Goal: Task Accomplishment & Management: Manage account settings

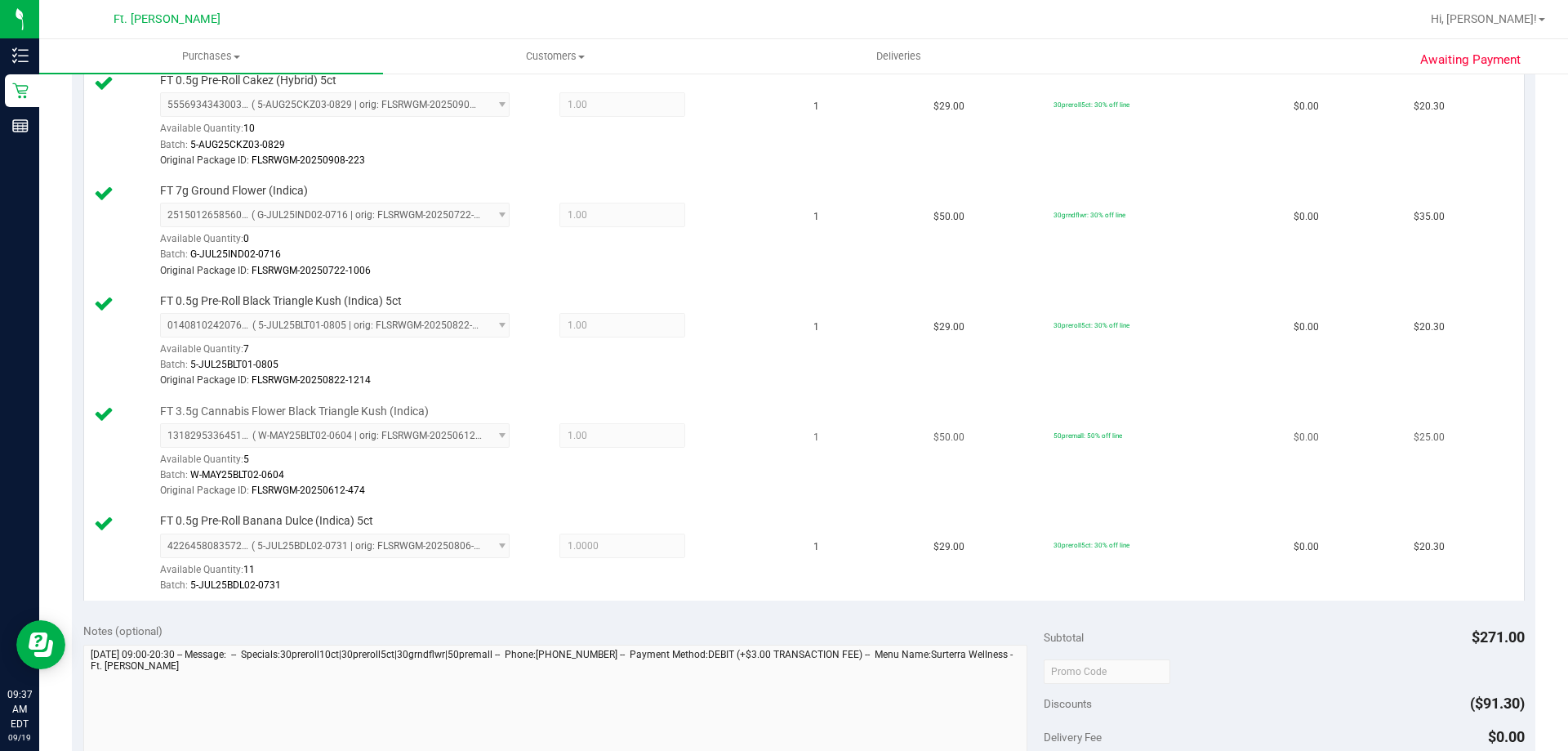
scroll to position [817, 0]
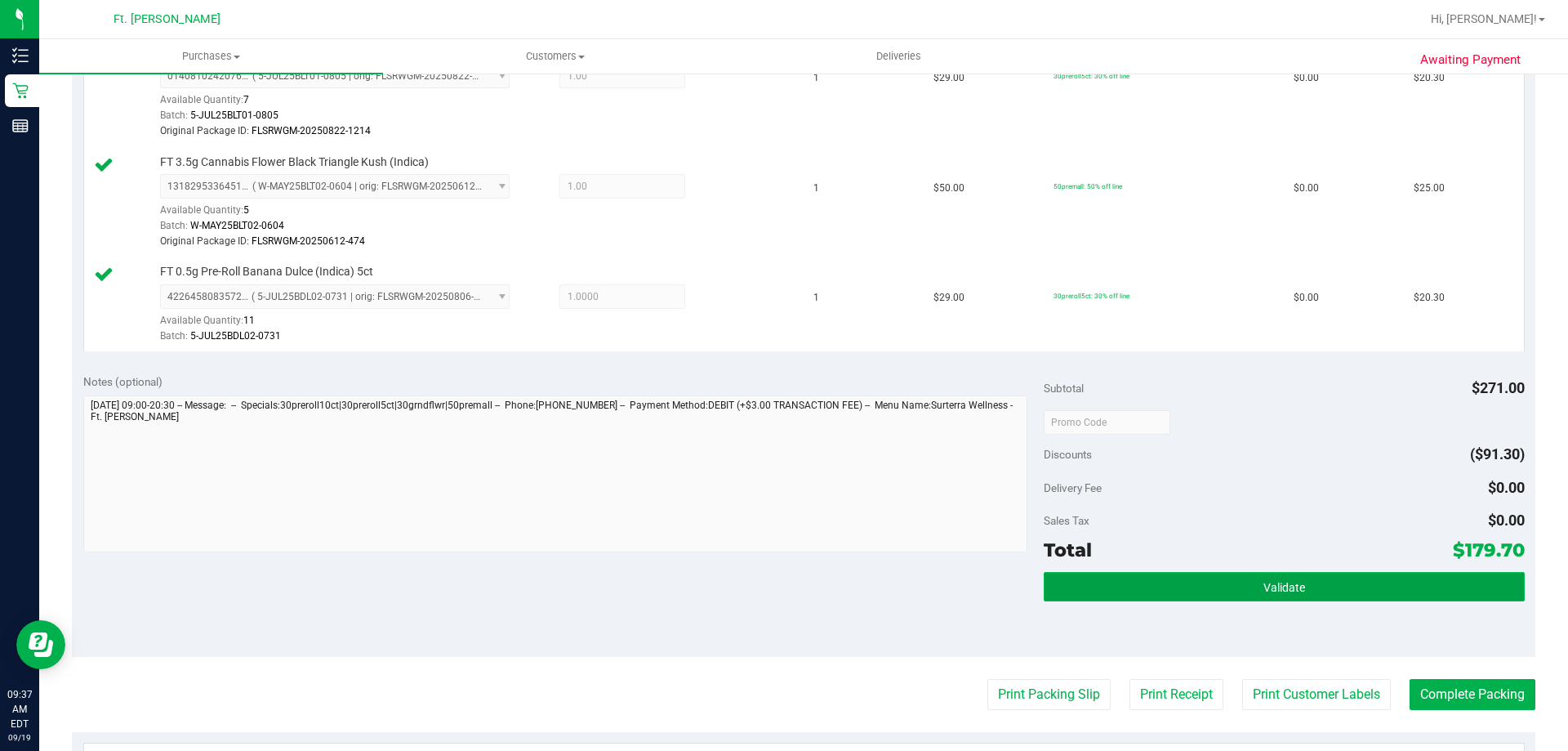
click at [1334, 582] on button "Validate" at bounding box center [1284, 586] width 480 height 30
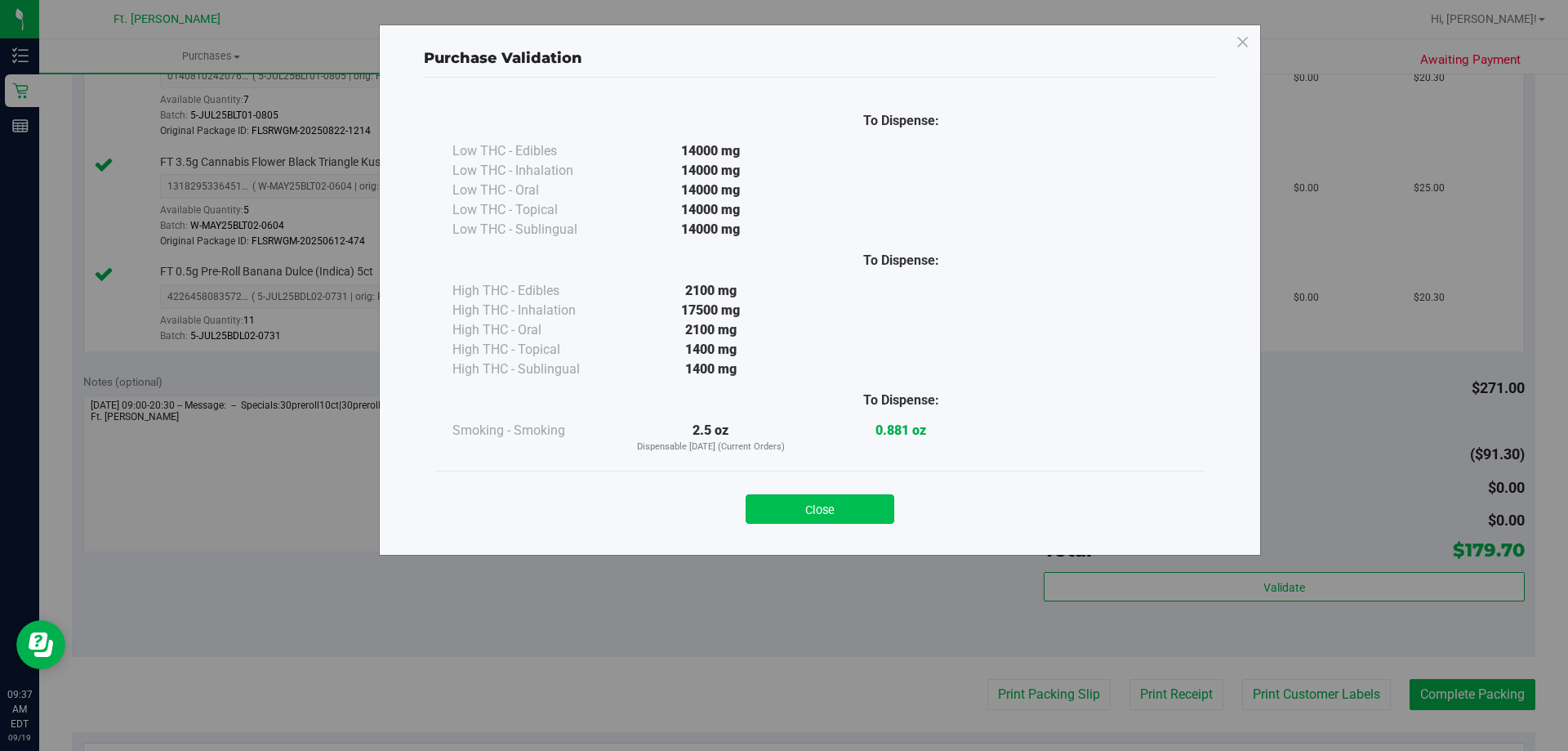
click at [832, 519] on button "Close" at bounding box center [820, 509] width 149 height 30
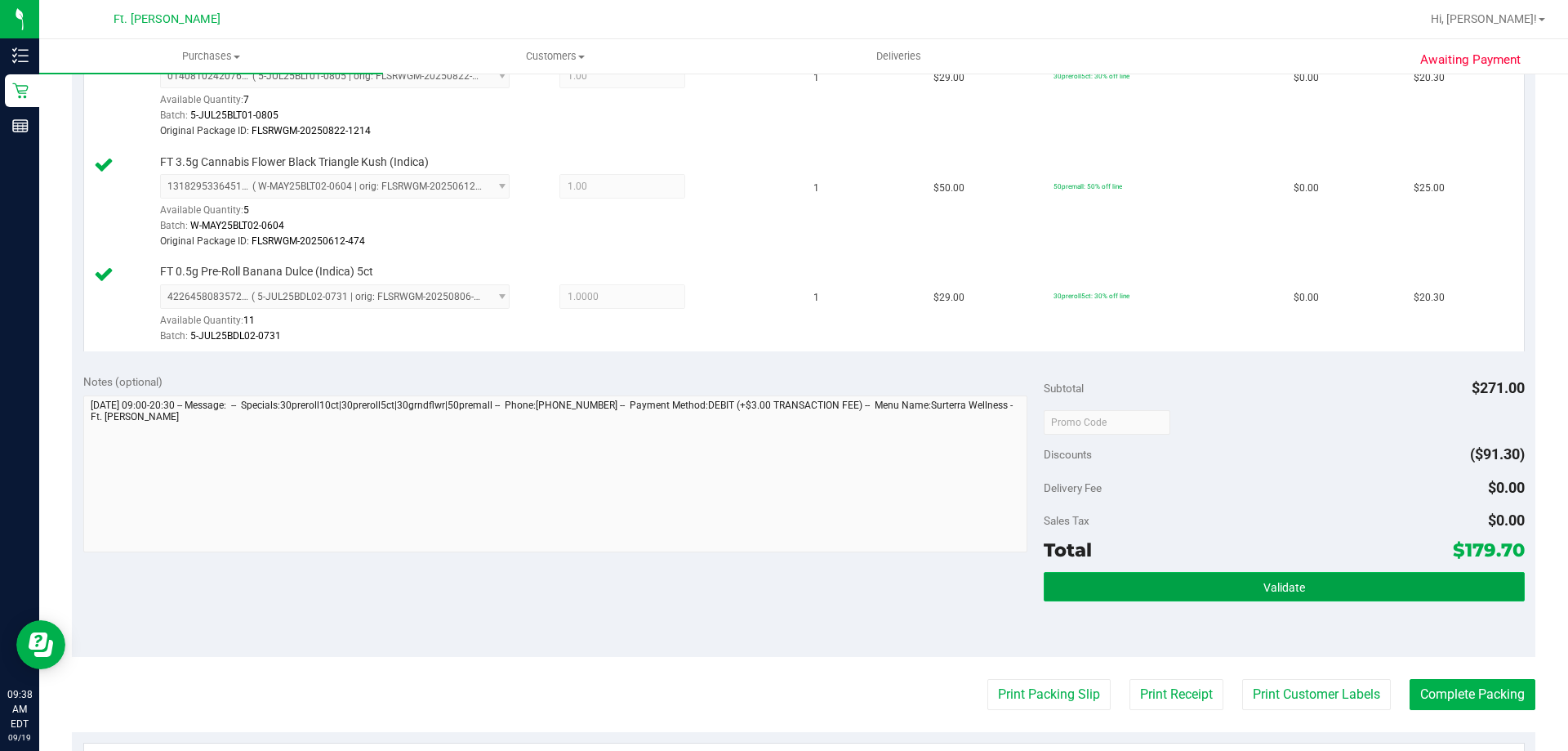
click at [1361, 592] on button "Validate" at bounding box center [1284, 586] width 480 height 30
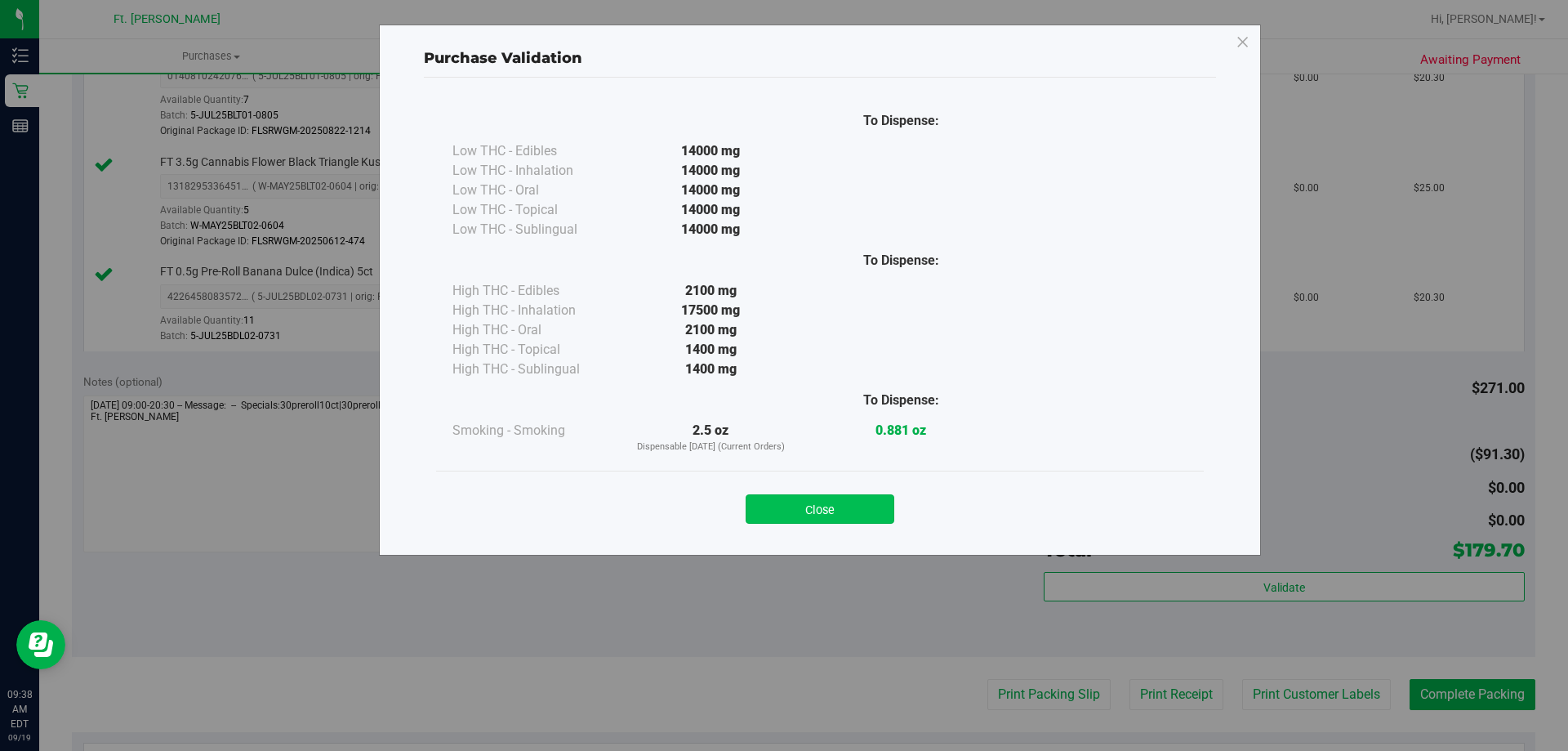
click at [840, 500] on button "Close" at bounding box center [820, 509] width 149 height 30
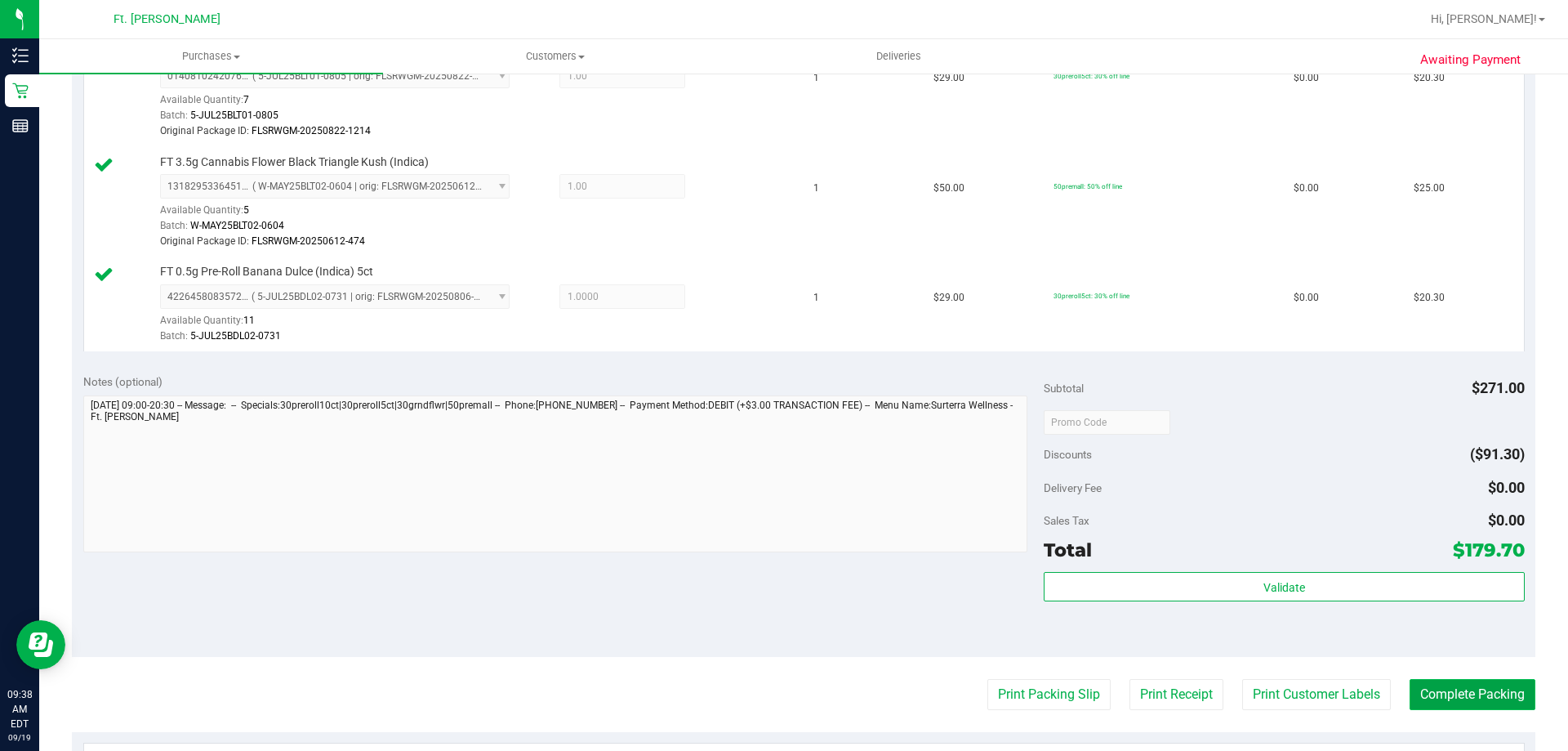
click at [1475, 690] on button "Complete Packing" at bounding box center [1472, 694] width 126 height 31
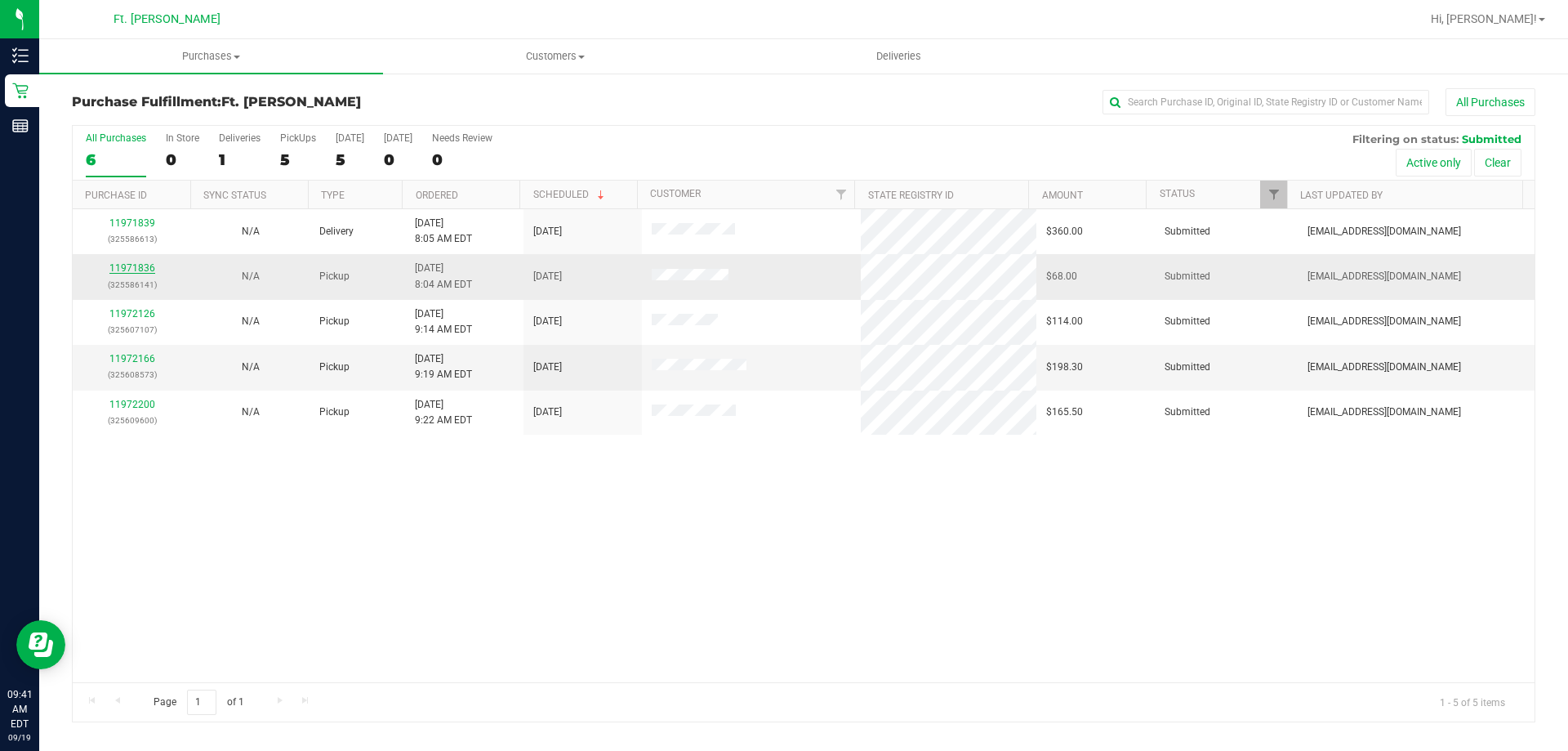
click at [149, 270] on link "11971836" at bounding box center [132, 268] width 46 height 12
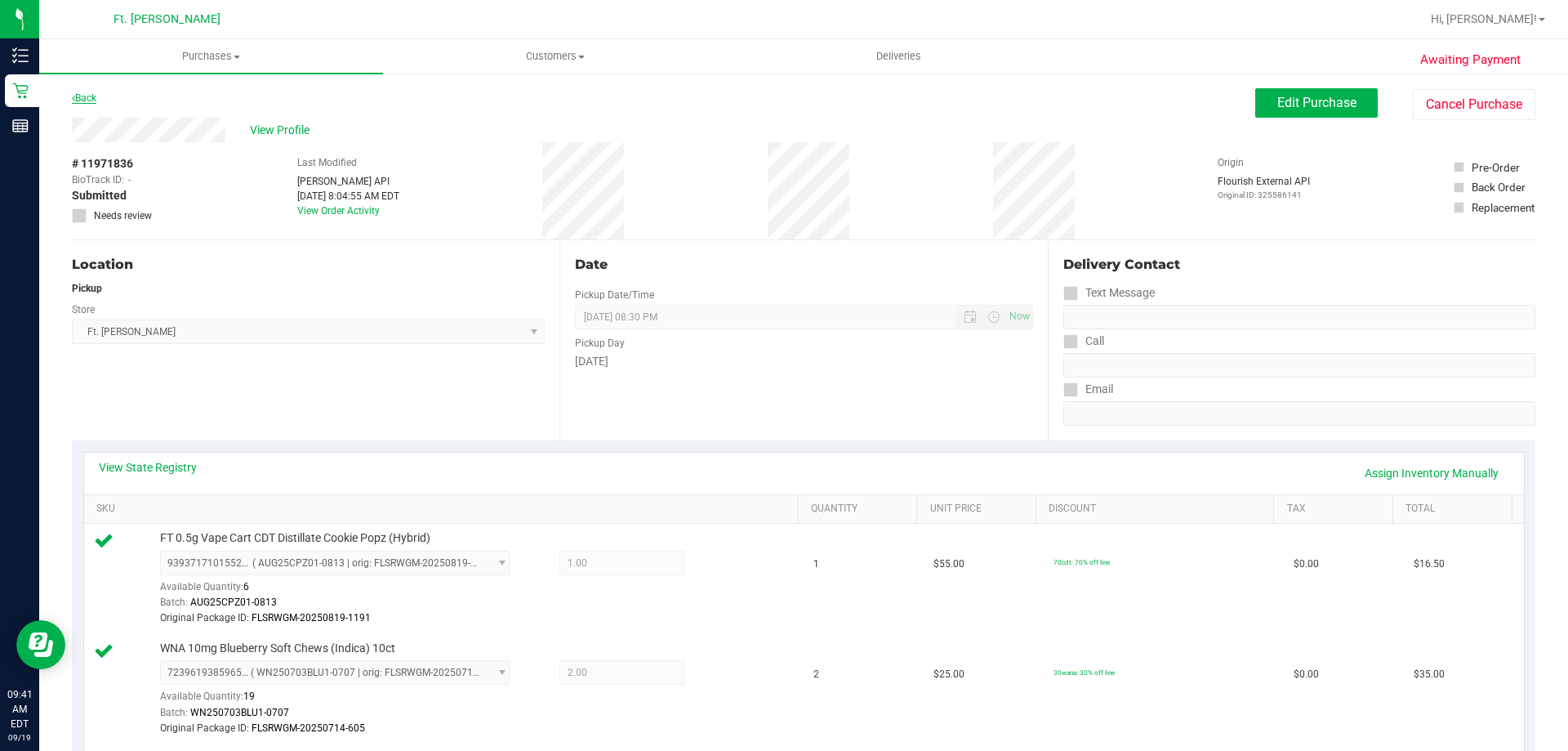
click at [95, 95] on link "Back" at bounding box center [84, 98] width 25 height 12
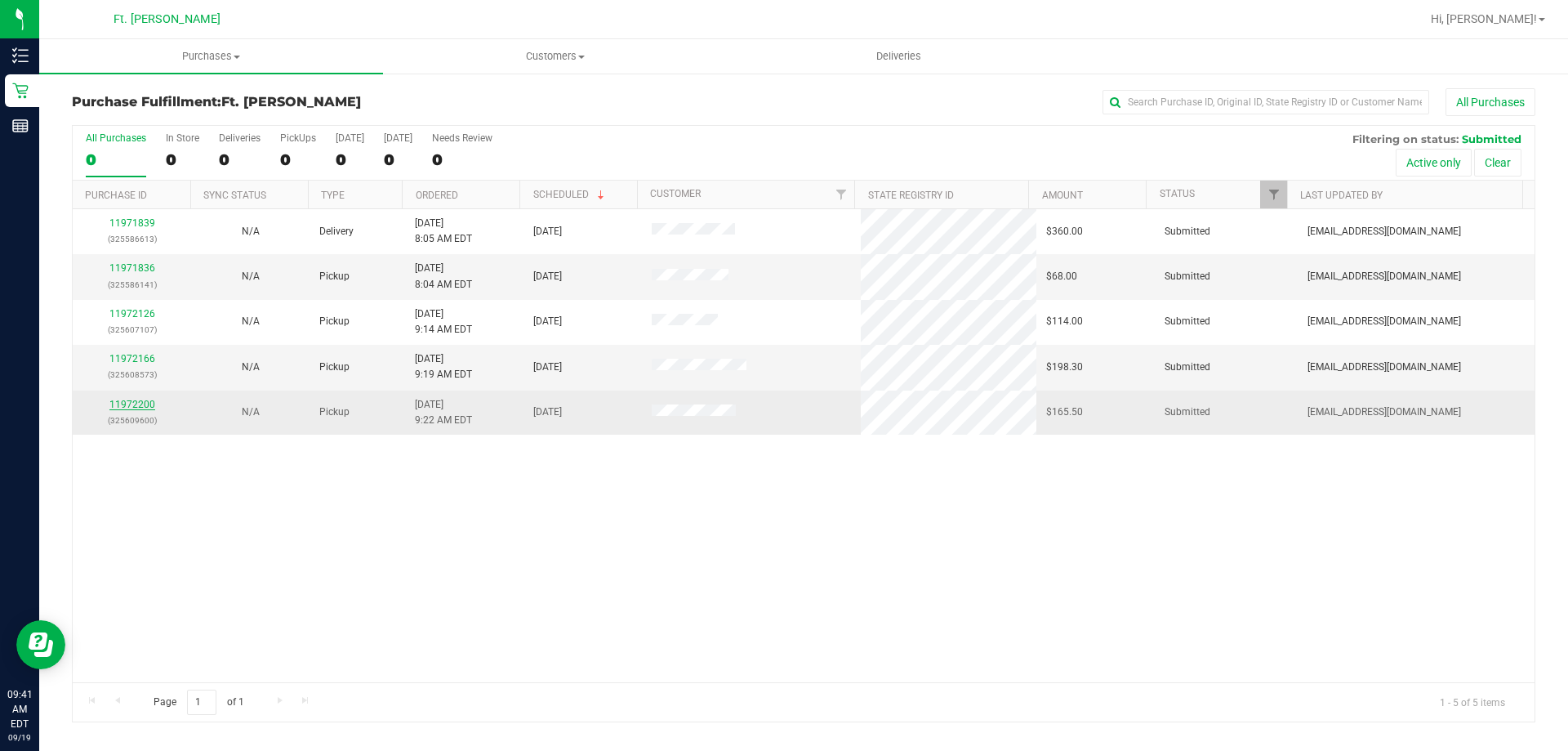
click at [136, 406] on link "11972200" at bounding box center [132, 405] width 46 height 12
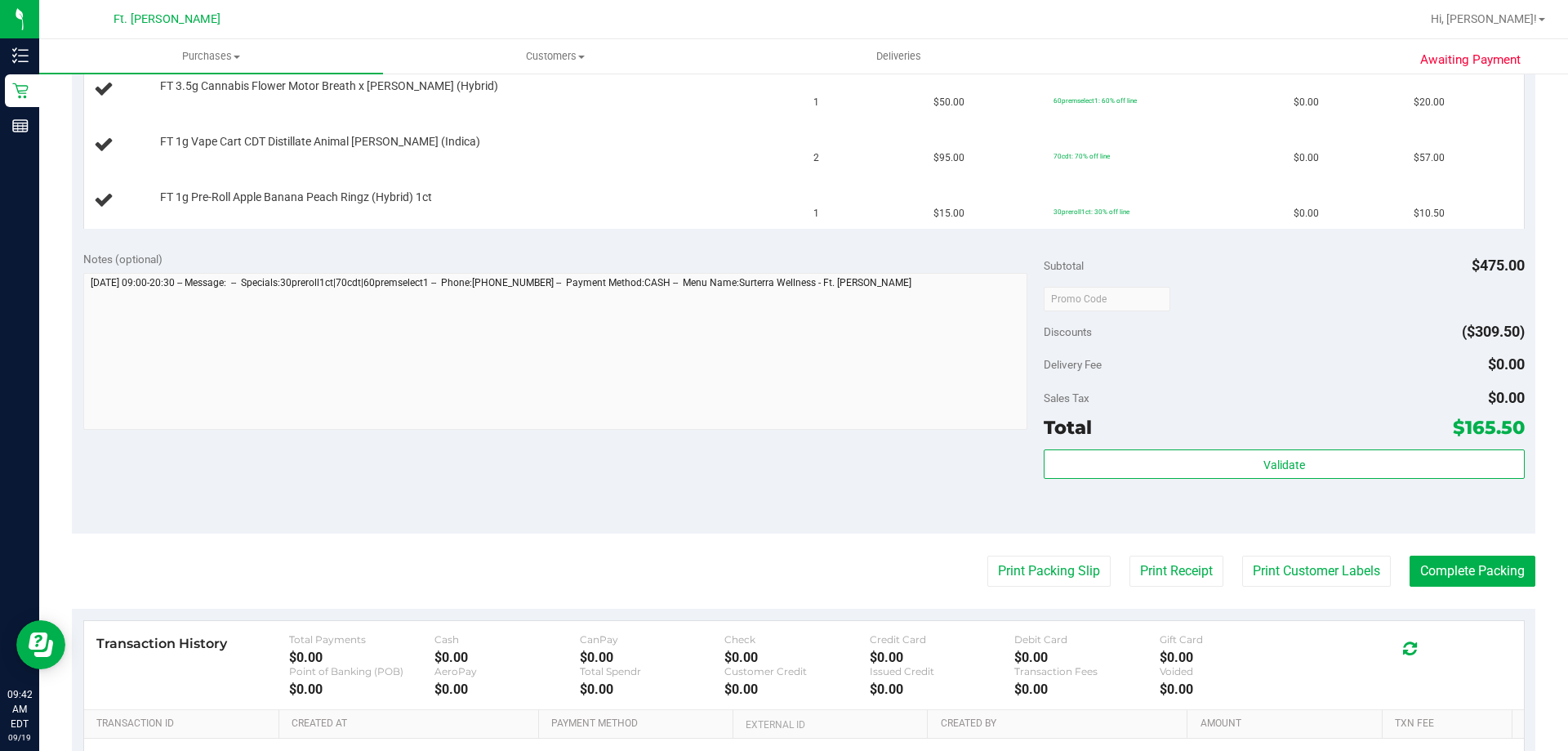
scroll to position [654, 0]
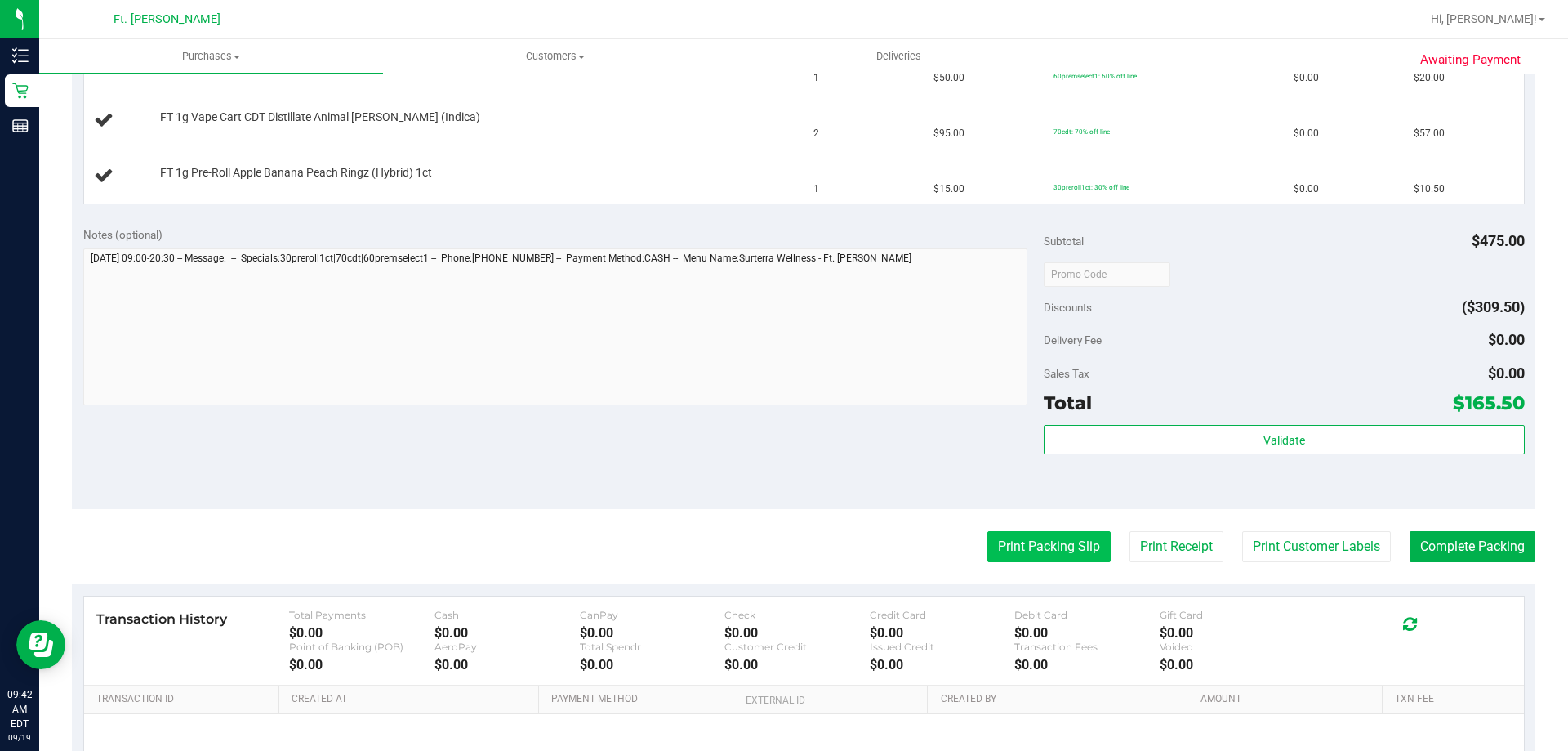
click at [1086, 542] on button "Print Packing Slip" at bounding box center [1049, 547] width 123 height 31
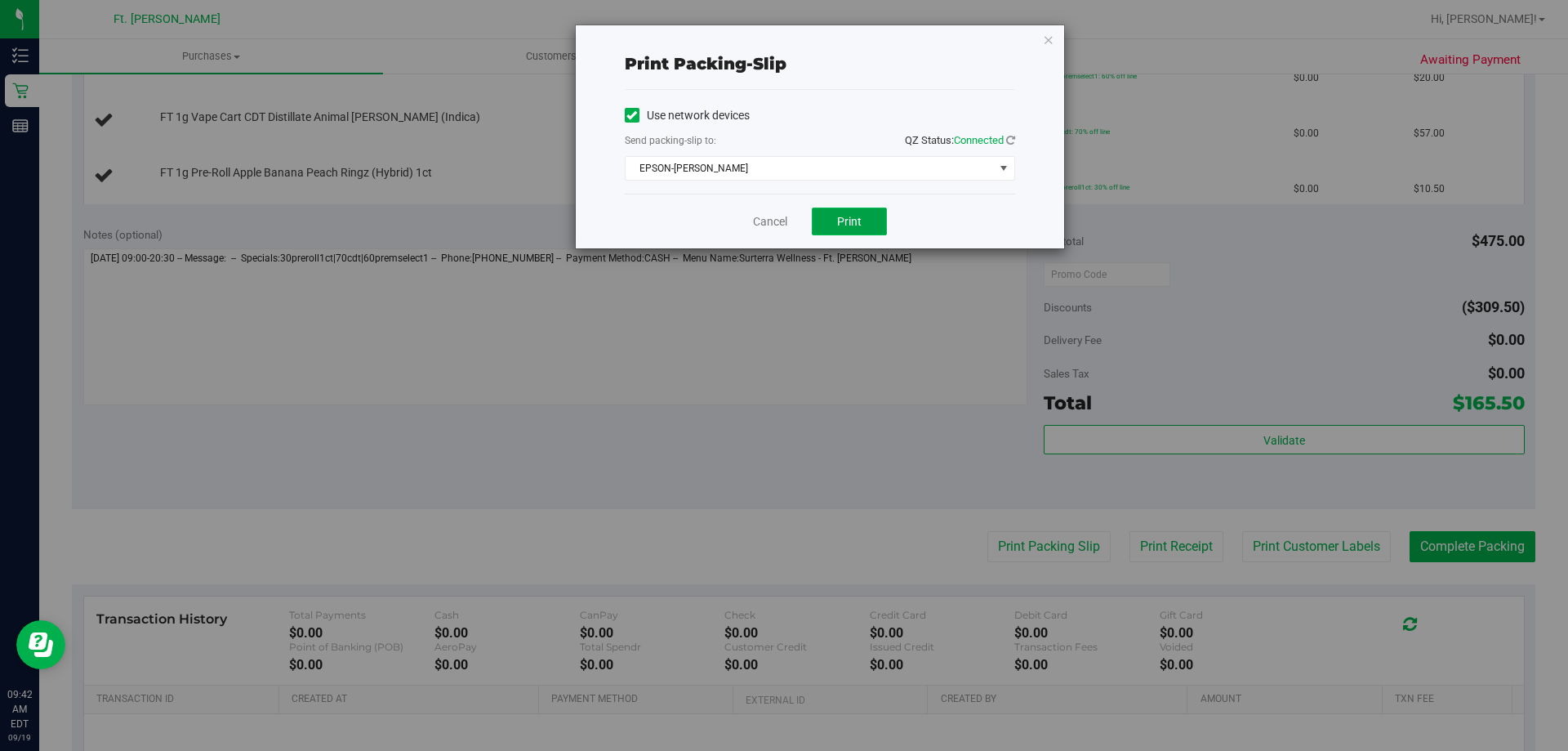
click at [858, 224] on span "Print" at bounding box center [849, 221] width 25 height 13
click at [774, 220] on link "Cancel" at bounding box center [770, 221] width 35 height 17
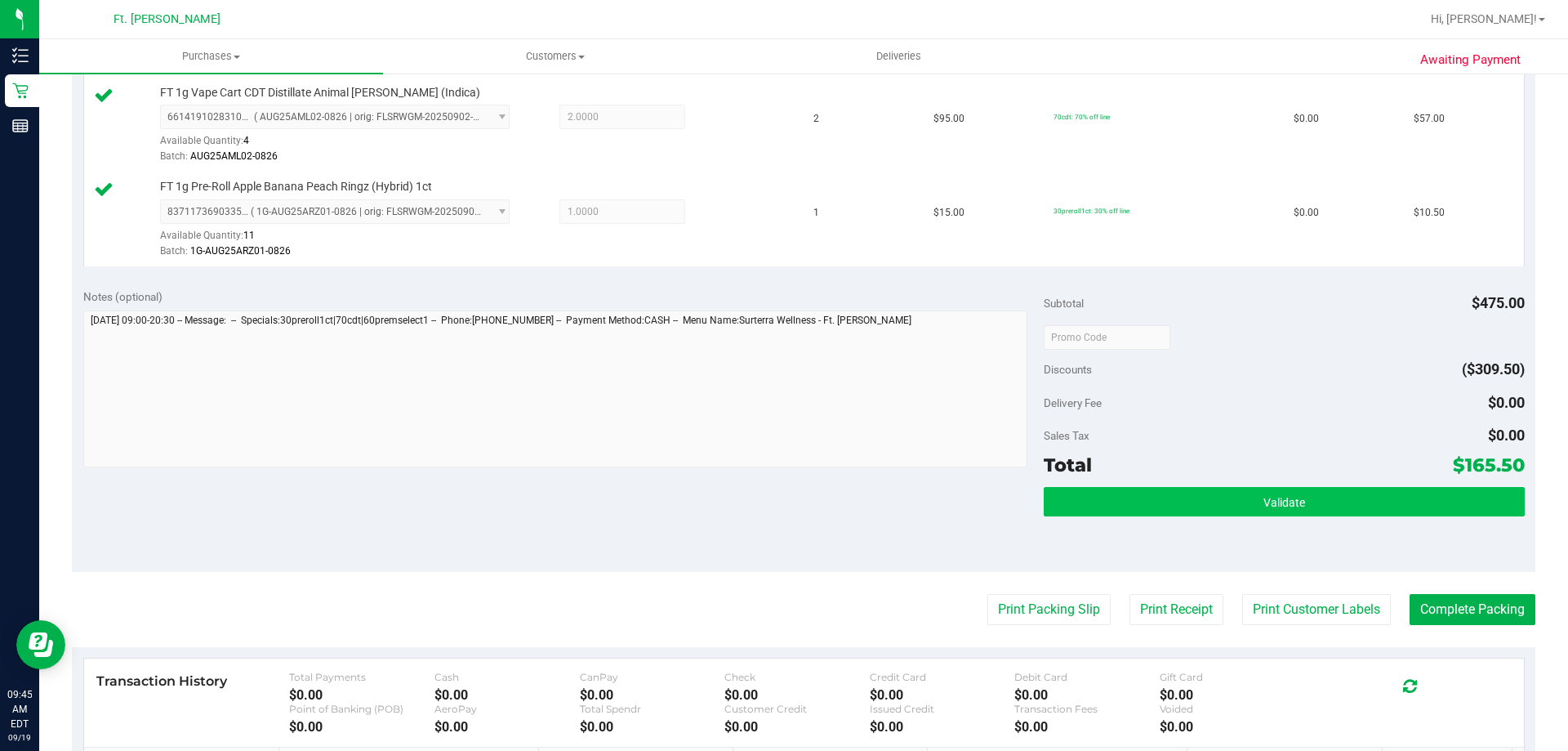
scroll to position [899, 0]
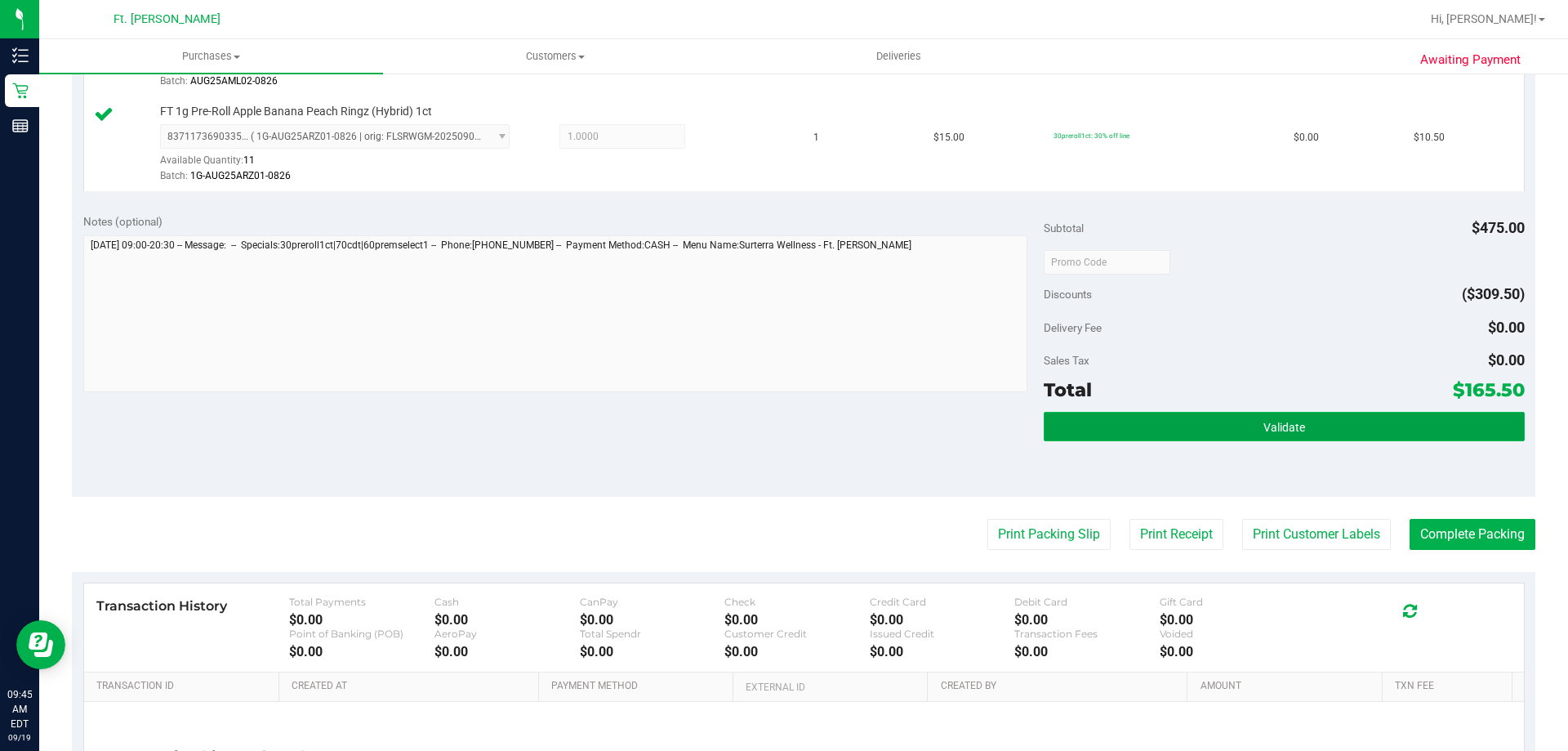
click at [1252, 433] on button "Validate" at bounding box center [1284, 427] width 480 height 30
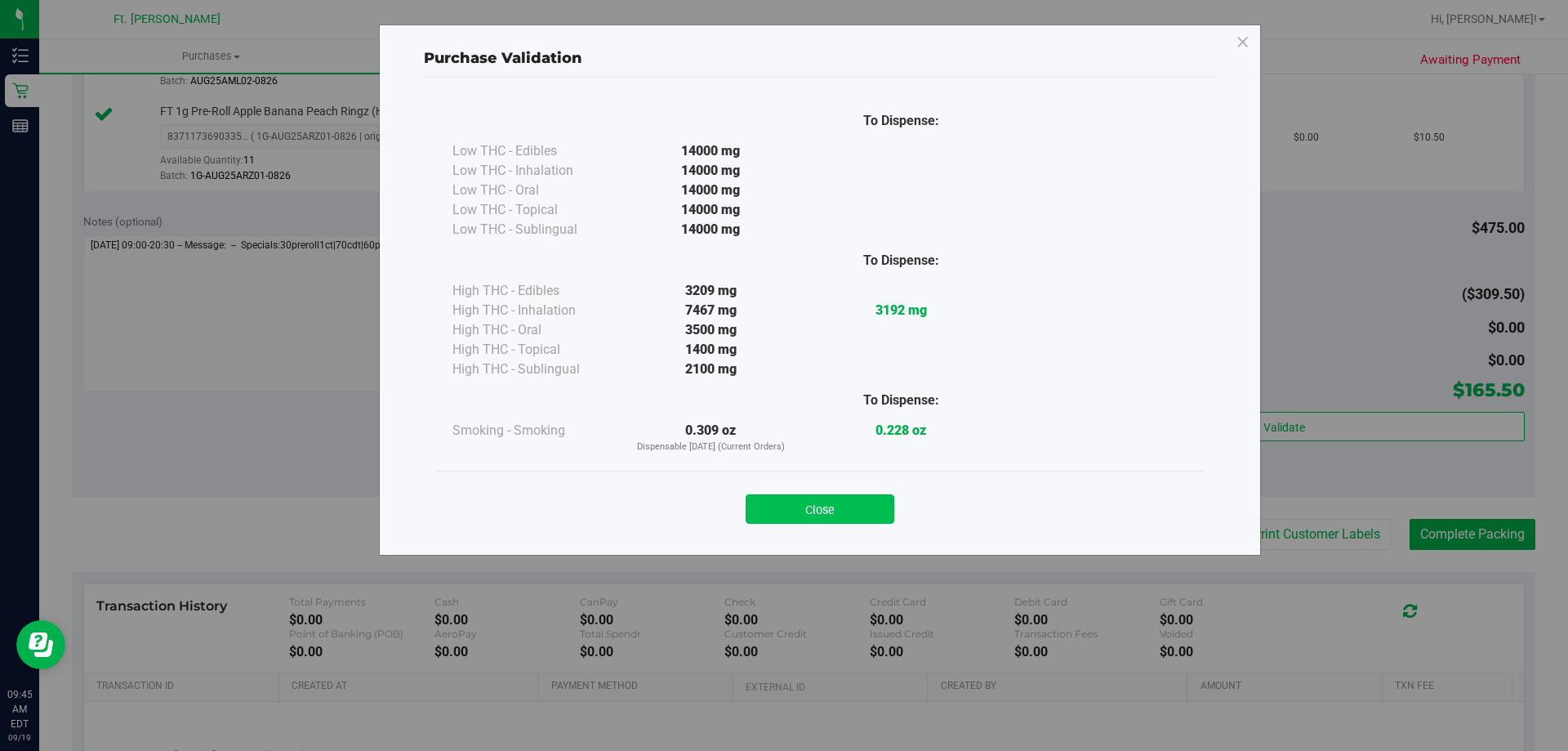
click at [858, 522] on button "Close" at bounding box center [820, 509] width 149 height 30
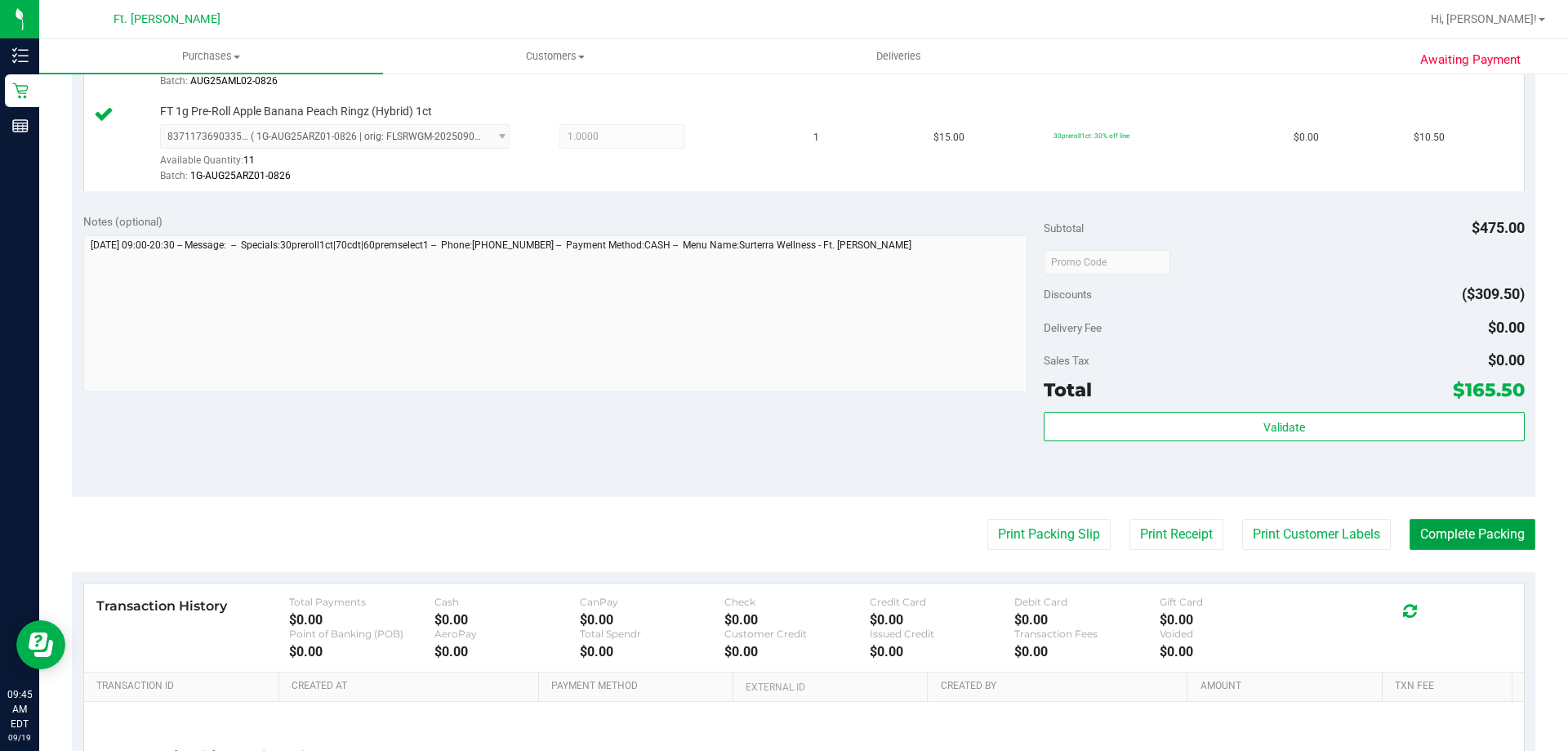
click at [1455, 524] on button "Complete Packing" at bounding box center [1472, 535] width 126 height 31
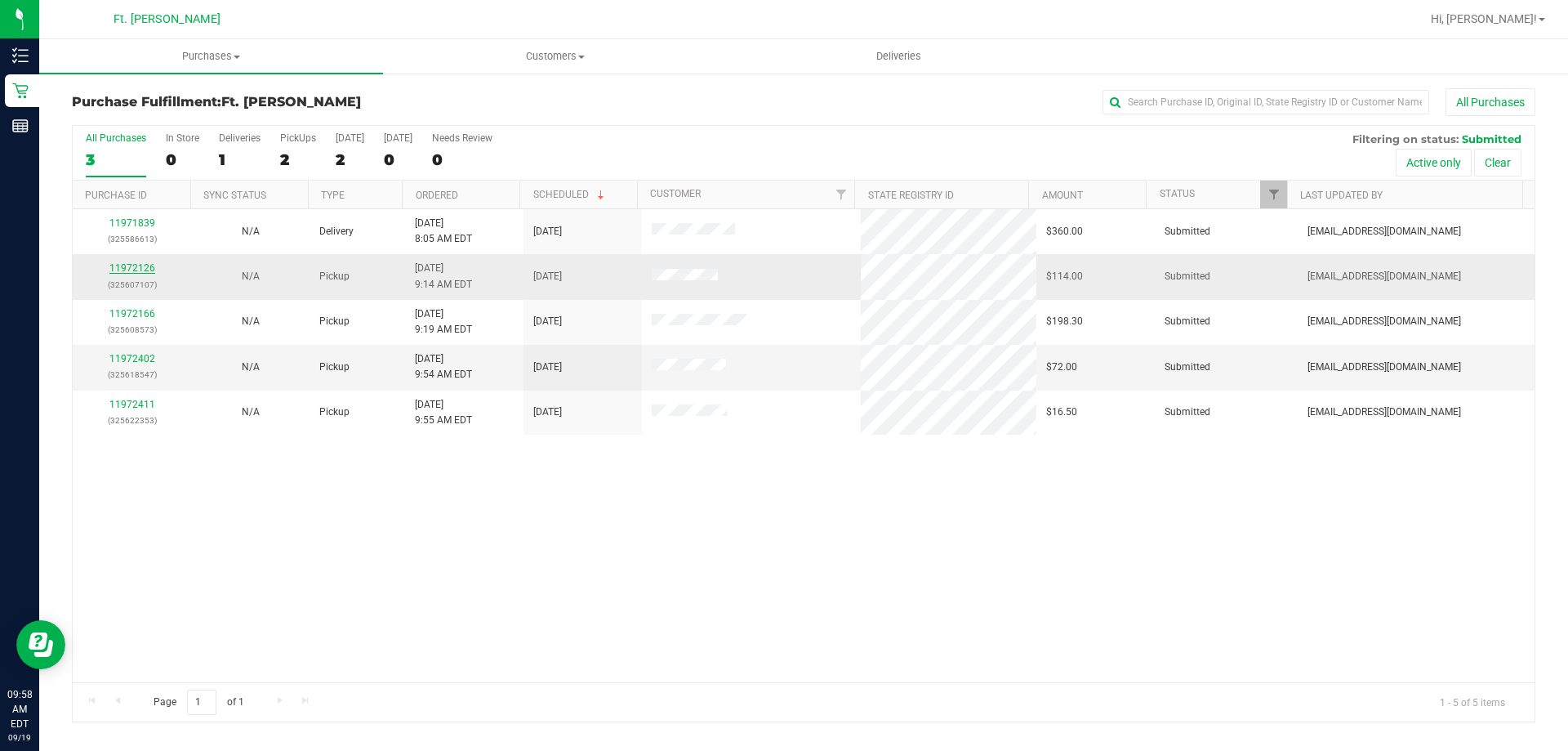
click at [139, 263] on link "11972126" at bounding box center [132, 268] width 46 height 12
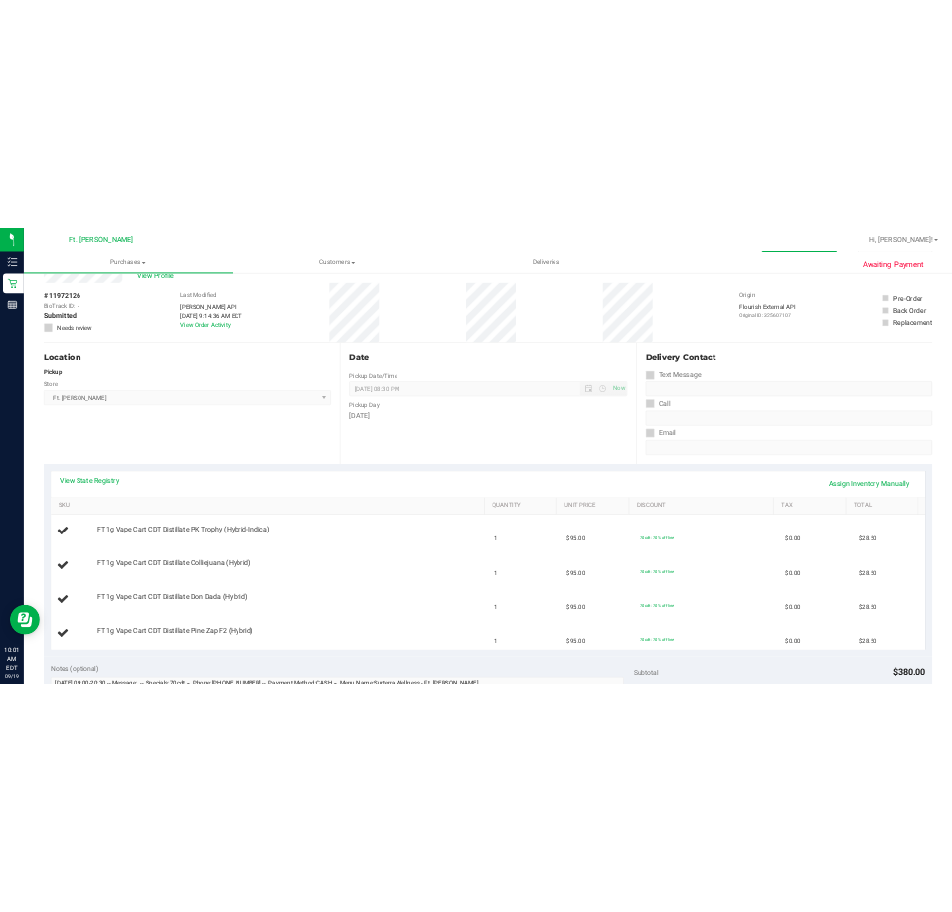
scroll to position [99, 0]
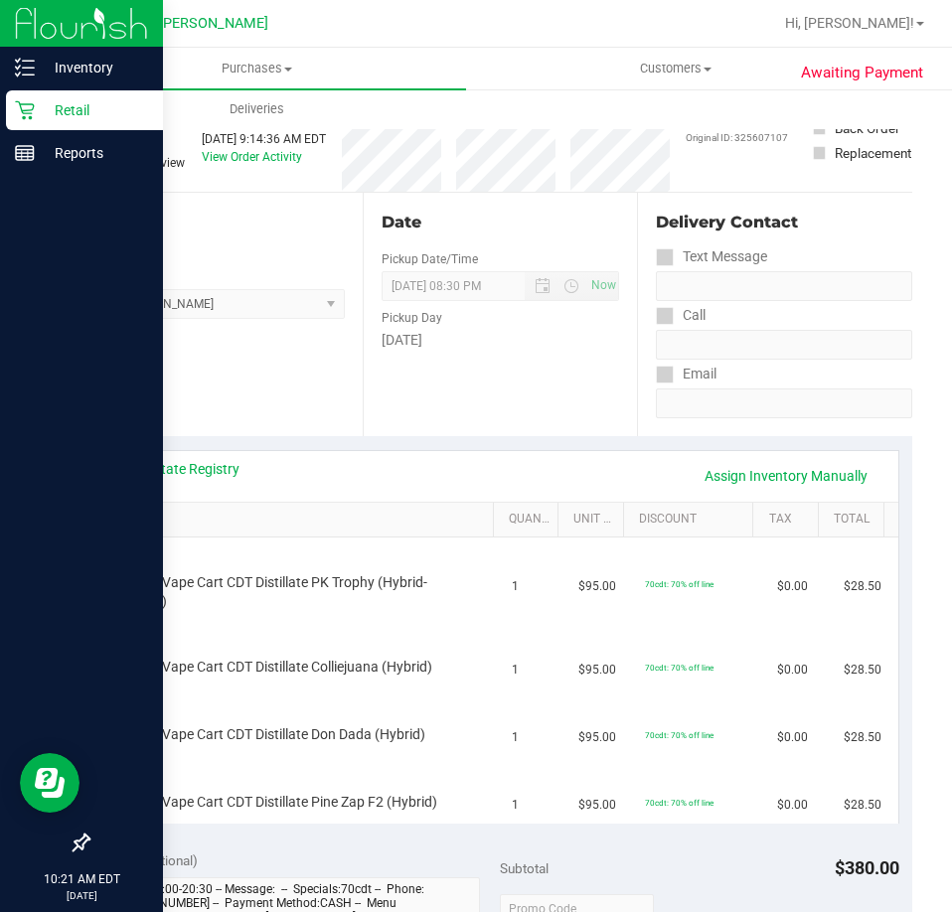
click at [24, 99] on div "Retail" at bounding box center [84, 110] width 157 height 40
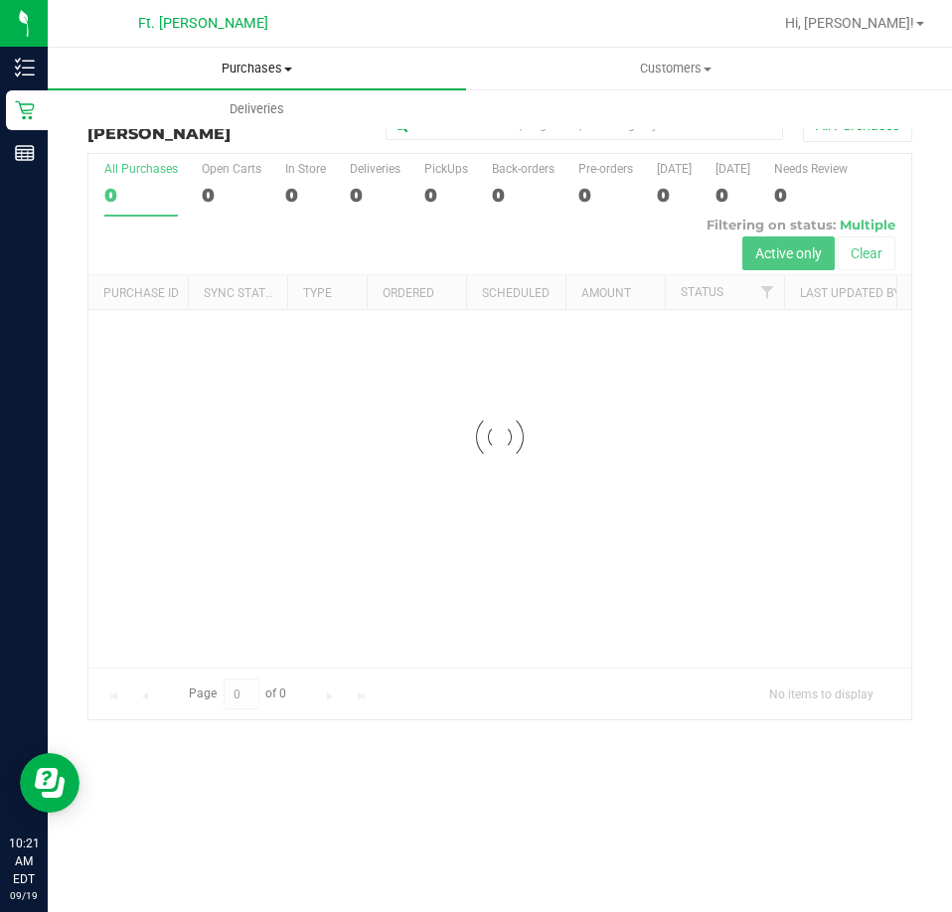
click at [200, 67] on span "Purchases" at bounding box center [257, 69] width 418 height 18
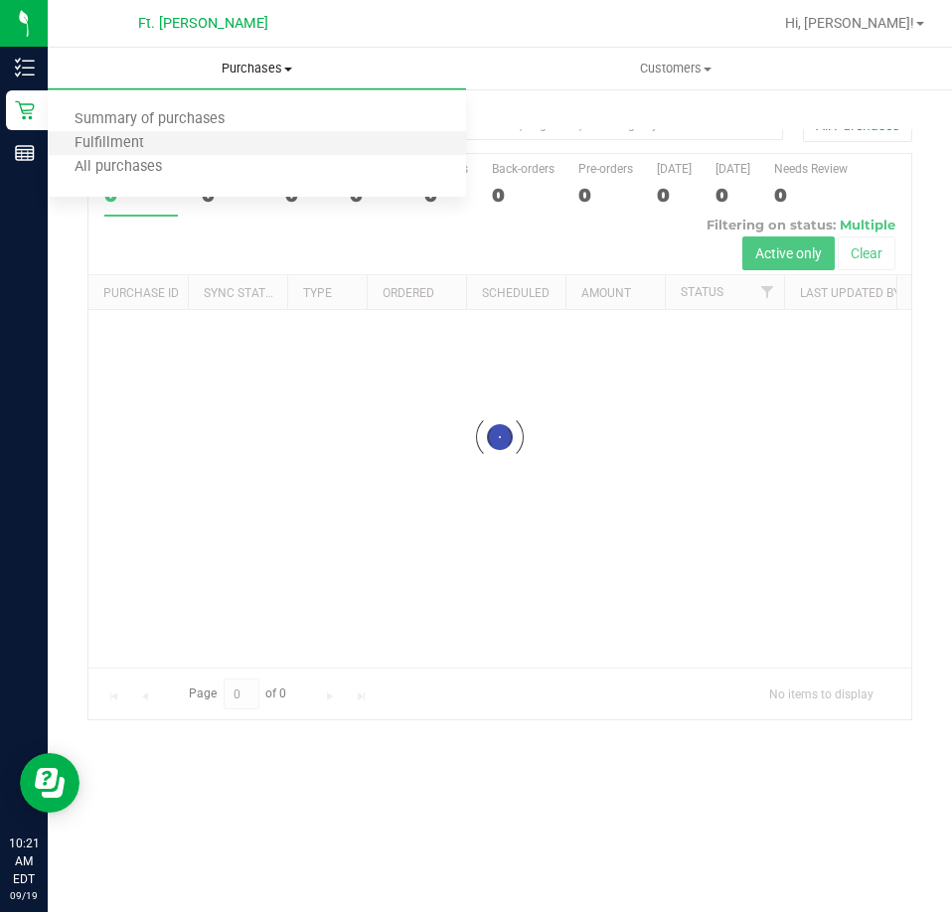
click at [194, 136] on li "Fulfillment" at bounding box center [257, 144] width 418 height 24
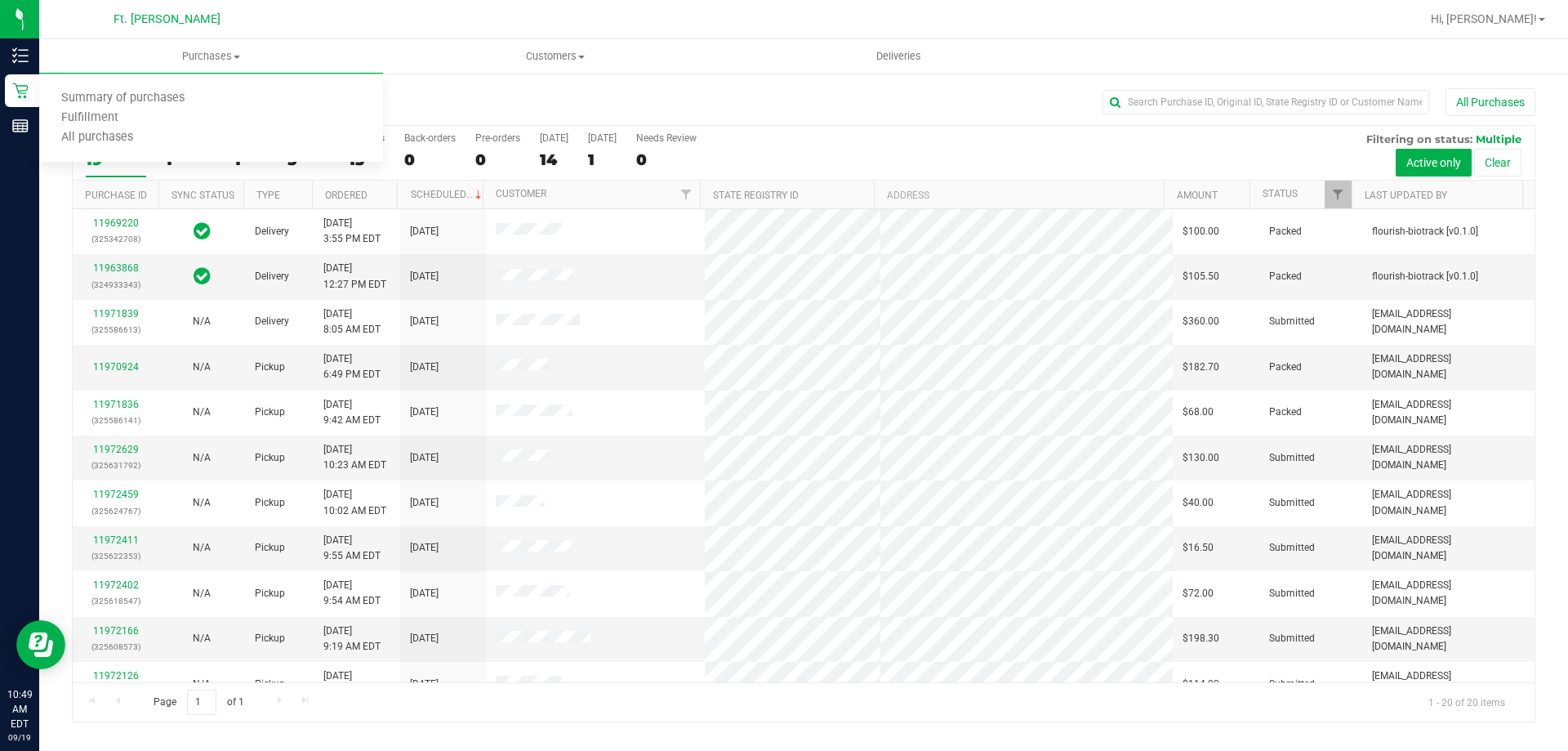
click at [460, 96] on h3 "Purchase Summary: Ft. [PERSON_NAME]" at bounding box center [315, 102] width 488 height 15
click at [220, 53] on span "Purchases" at bounding box center [211, 57] width 344 height 15
click at [238, 116] on li "Fulfillment" at bounding box center [211, 118] width 344 height 20
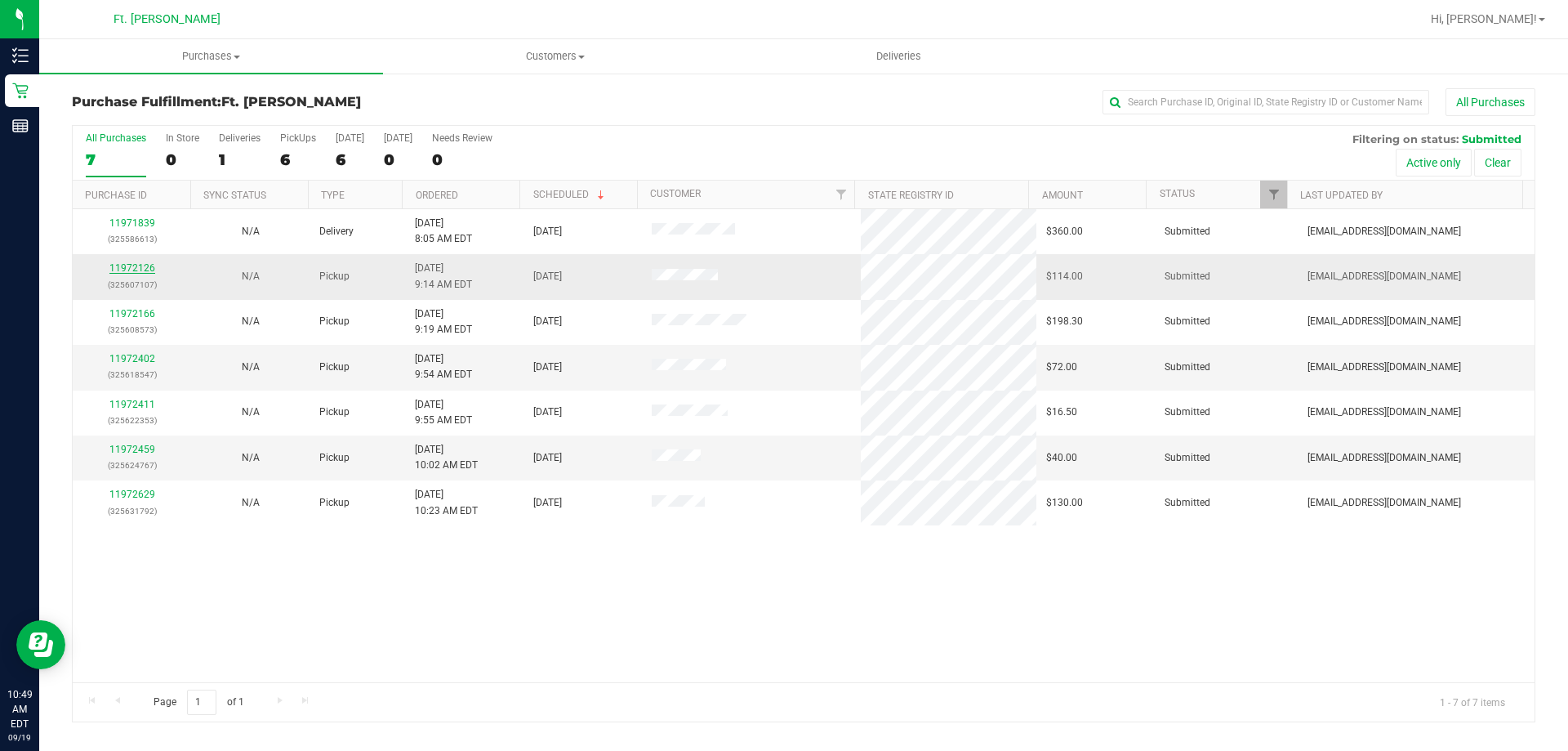
click at [141, 262] on link "11972126" at bounding box center [132, 268] width 46 height 12
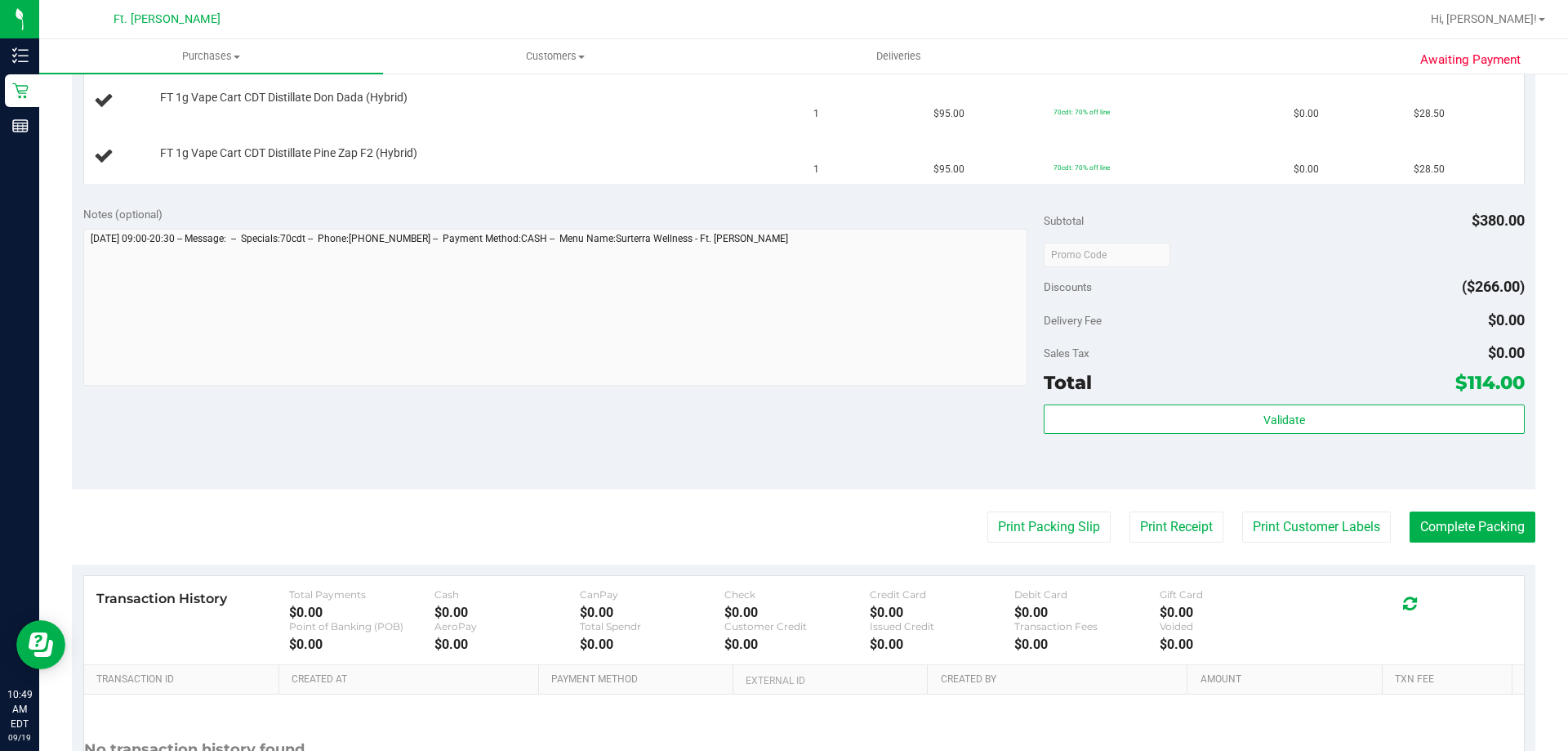
scroll to position [572, 0]
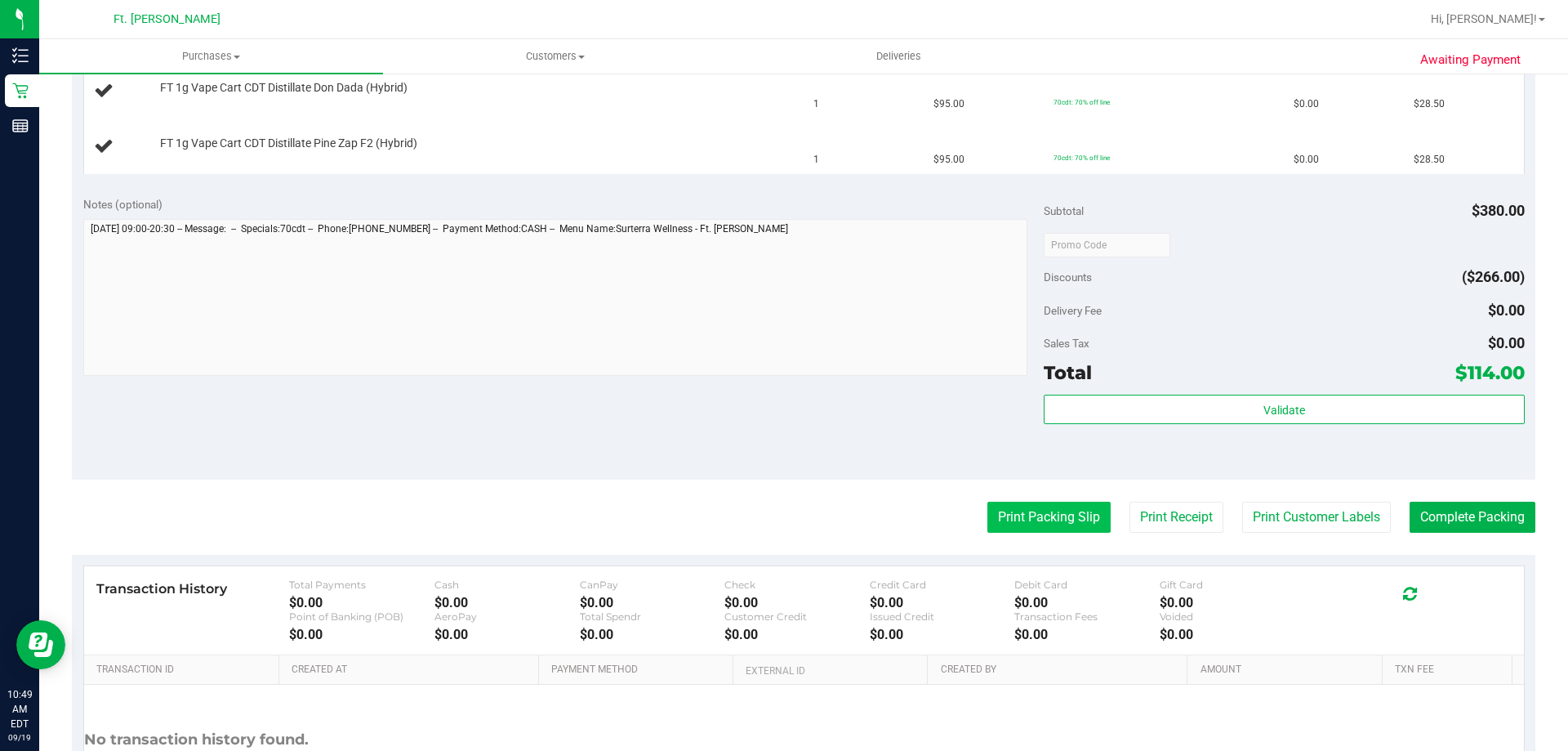
click at [1046, 522] on button "Print Packing Slip" at bounding box center [1049, 517] width 123 height 31
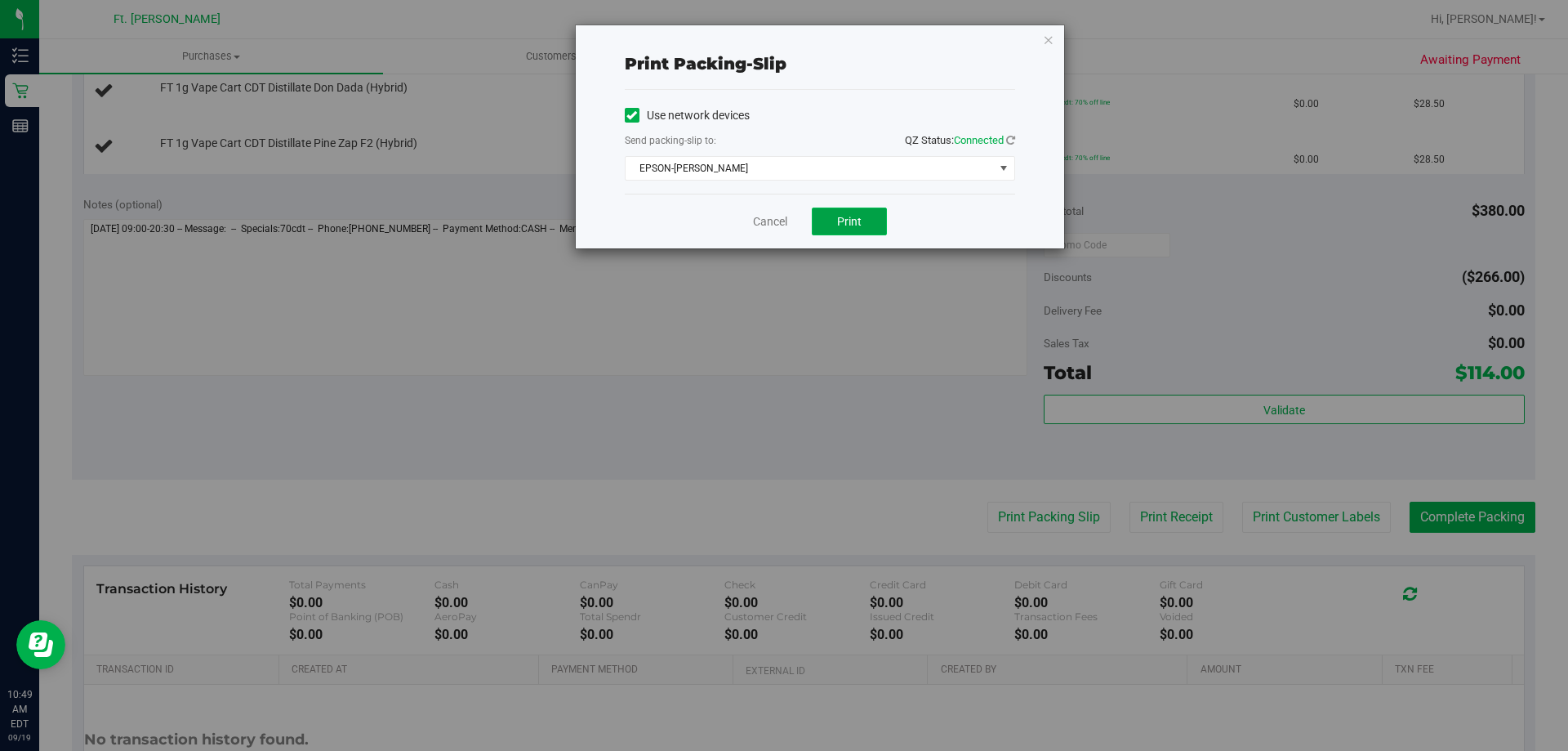
click at [835, 219] on button "Print" at bounding box center [849, 221] width 75 height 28
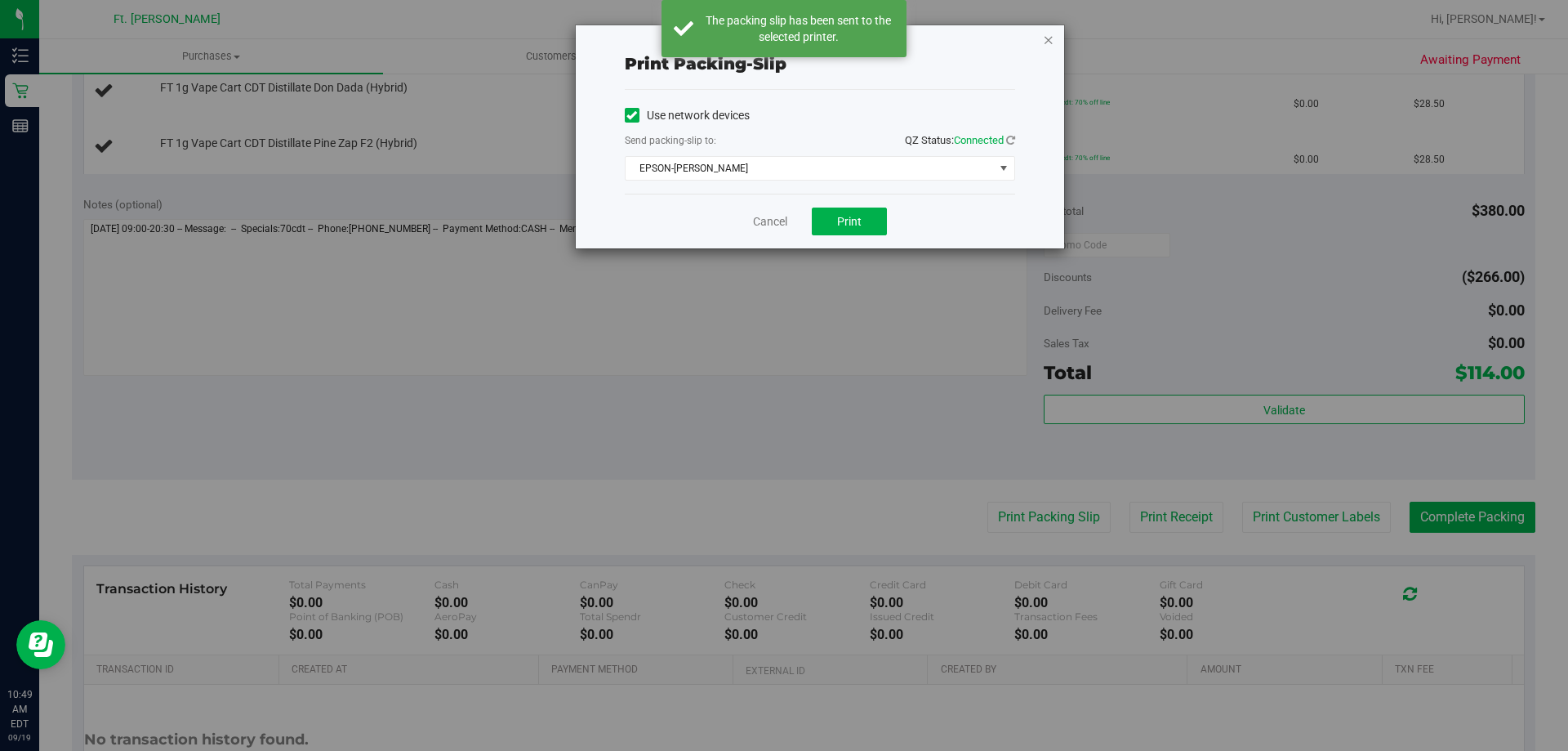
click at [1052, 43] on icon "button" at bounding box center [1048, 39] width 12 height 20
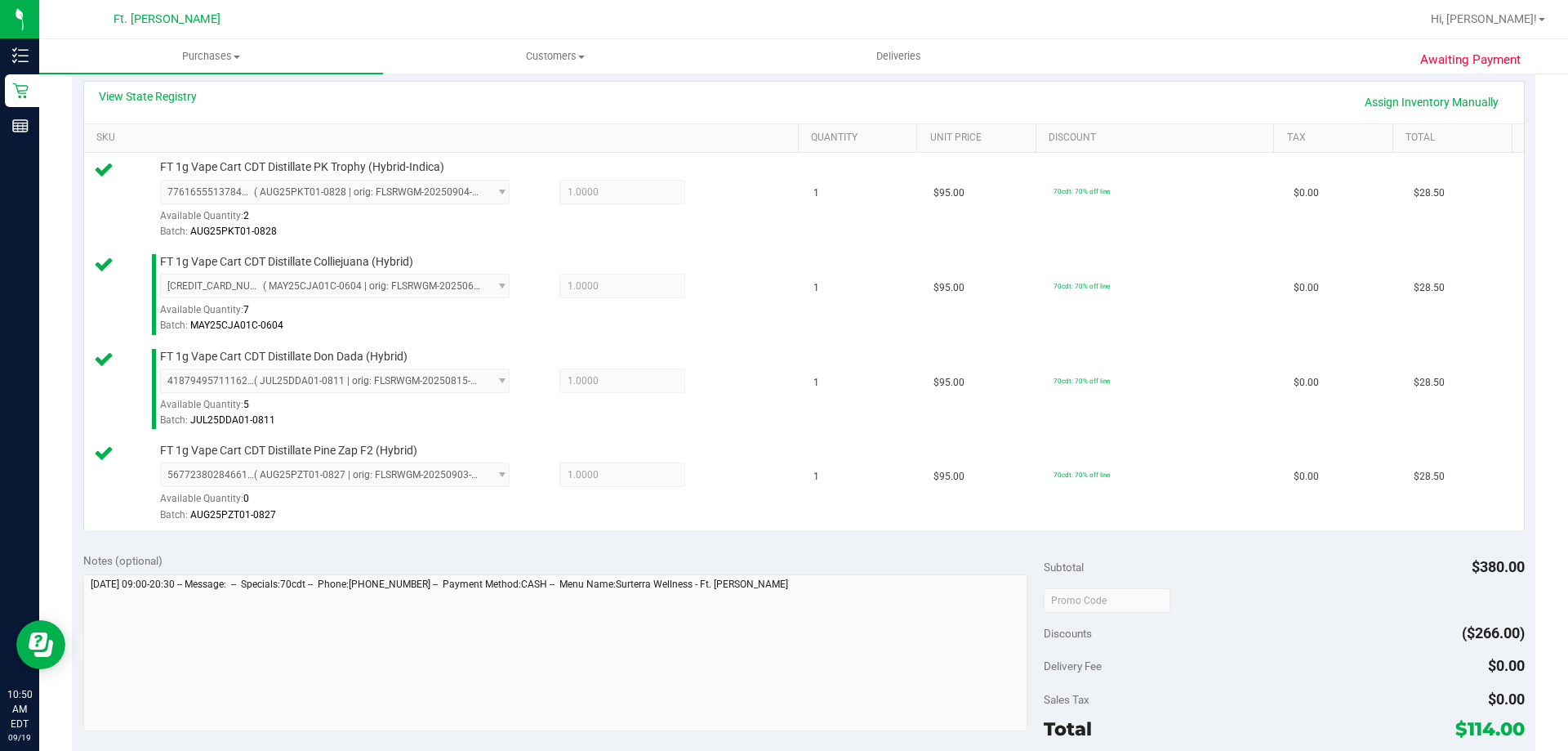
scroll to position [735, 0]
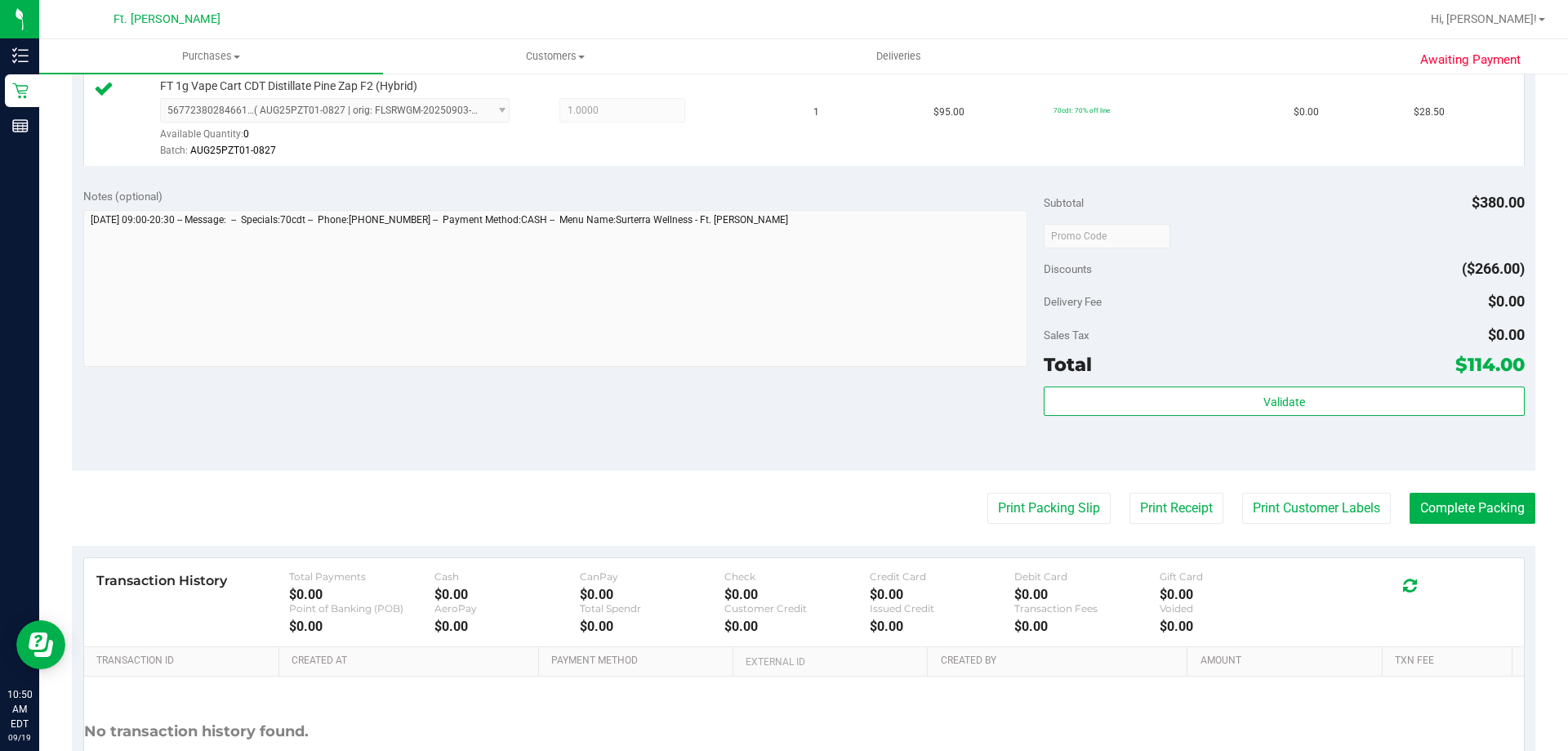
click at [1252, 378] on div "Total $114.00" at bounding box center [1284, 364] width 480 height 30
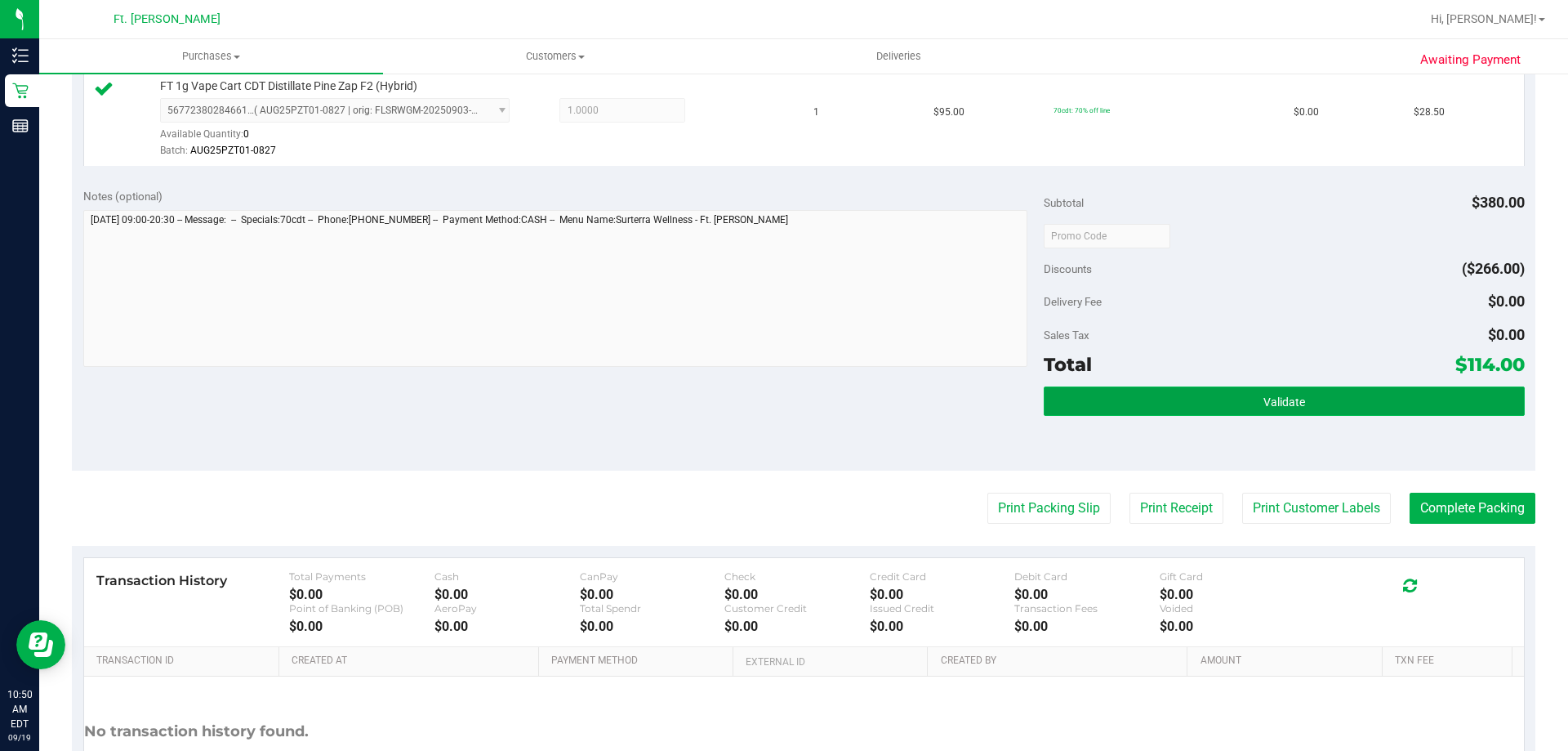
click at [1256, 390] on button "Validate" at bounding box center [1284, 401] width 480 height 30
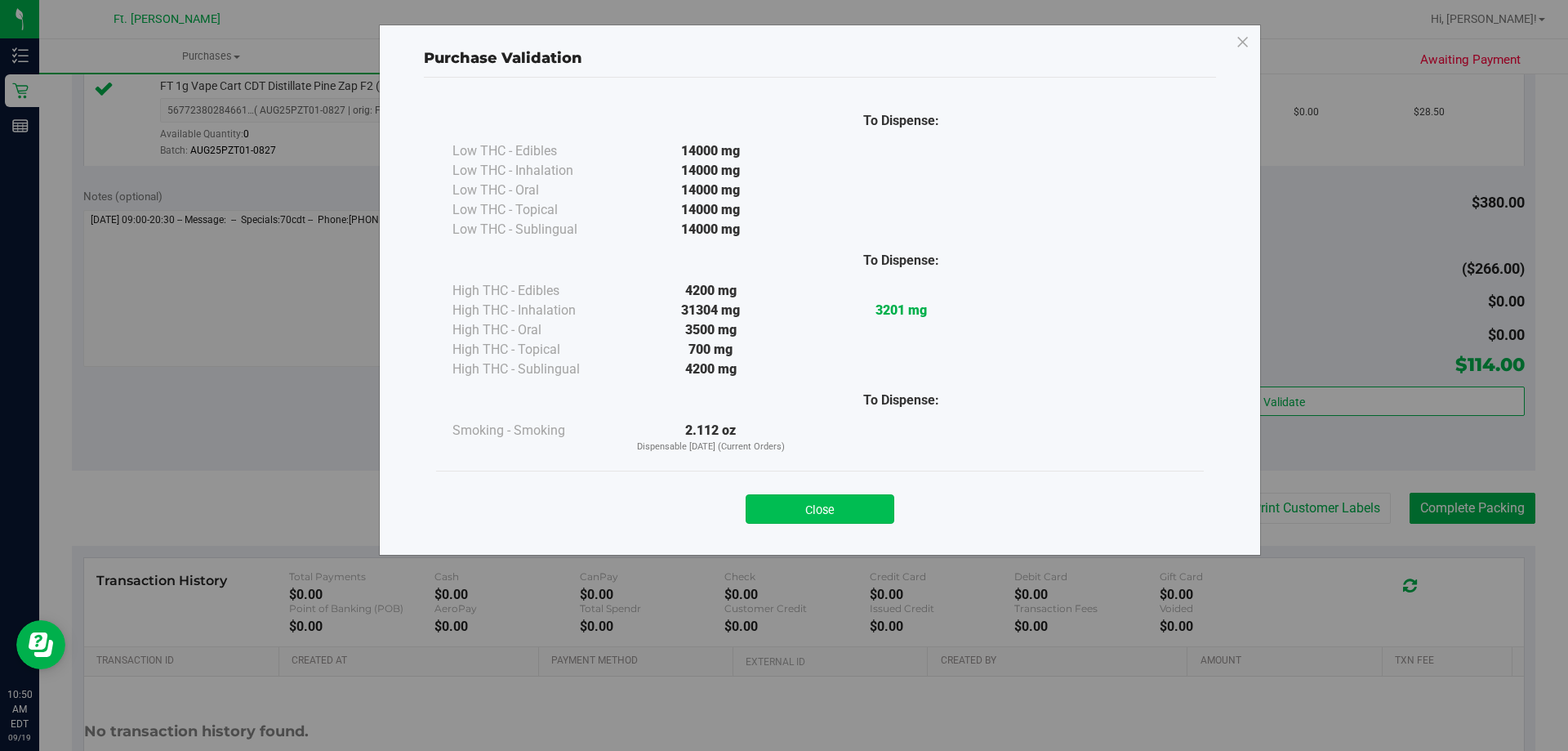
click at [868, 519] on button "Close" at bounding box center [820, 509] width 149 height 30
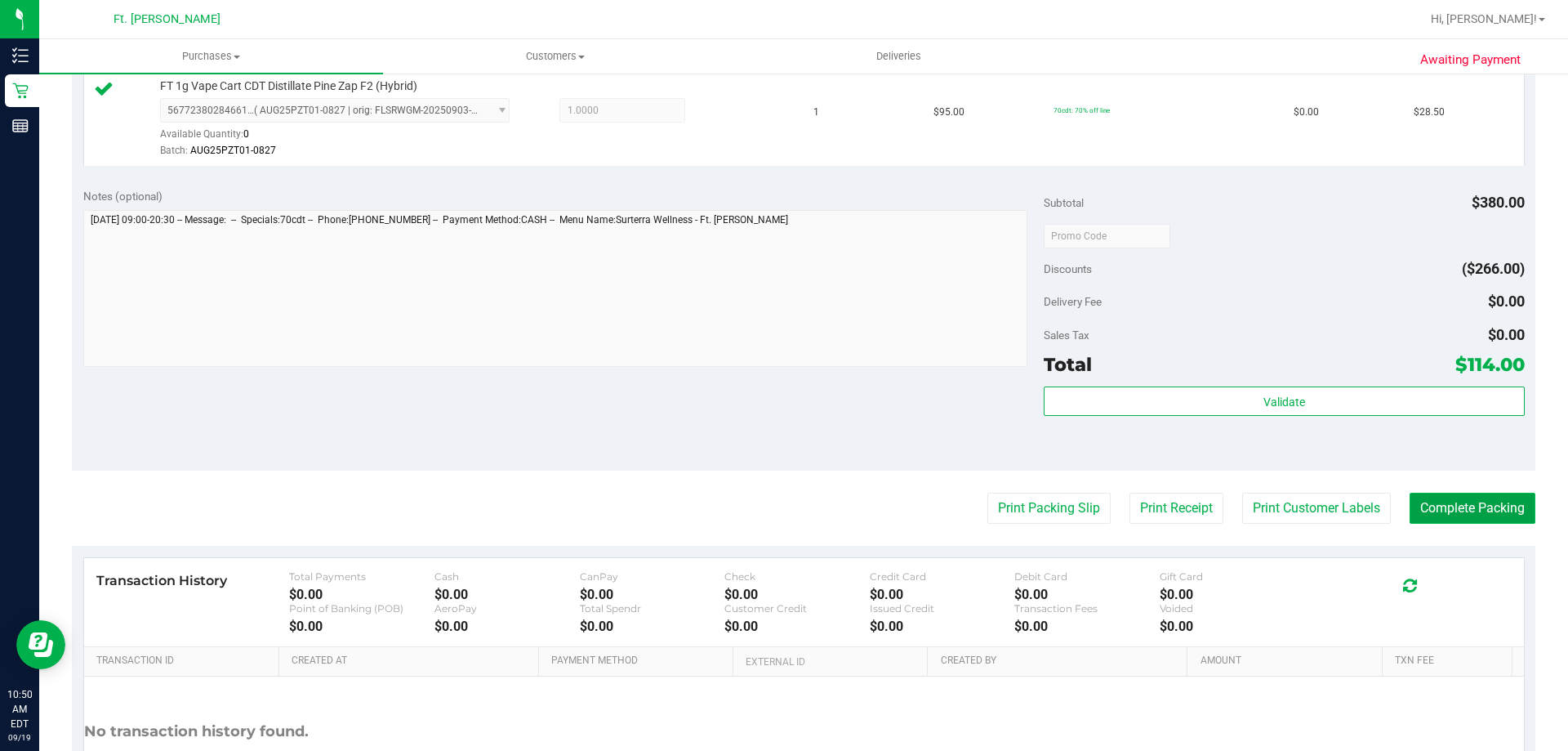
click at [1422, 498] on button "Complete Packing" at bounding box center [1472, 508] width 126 height 31
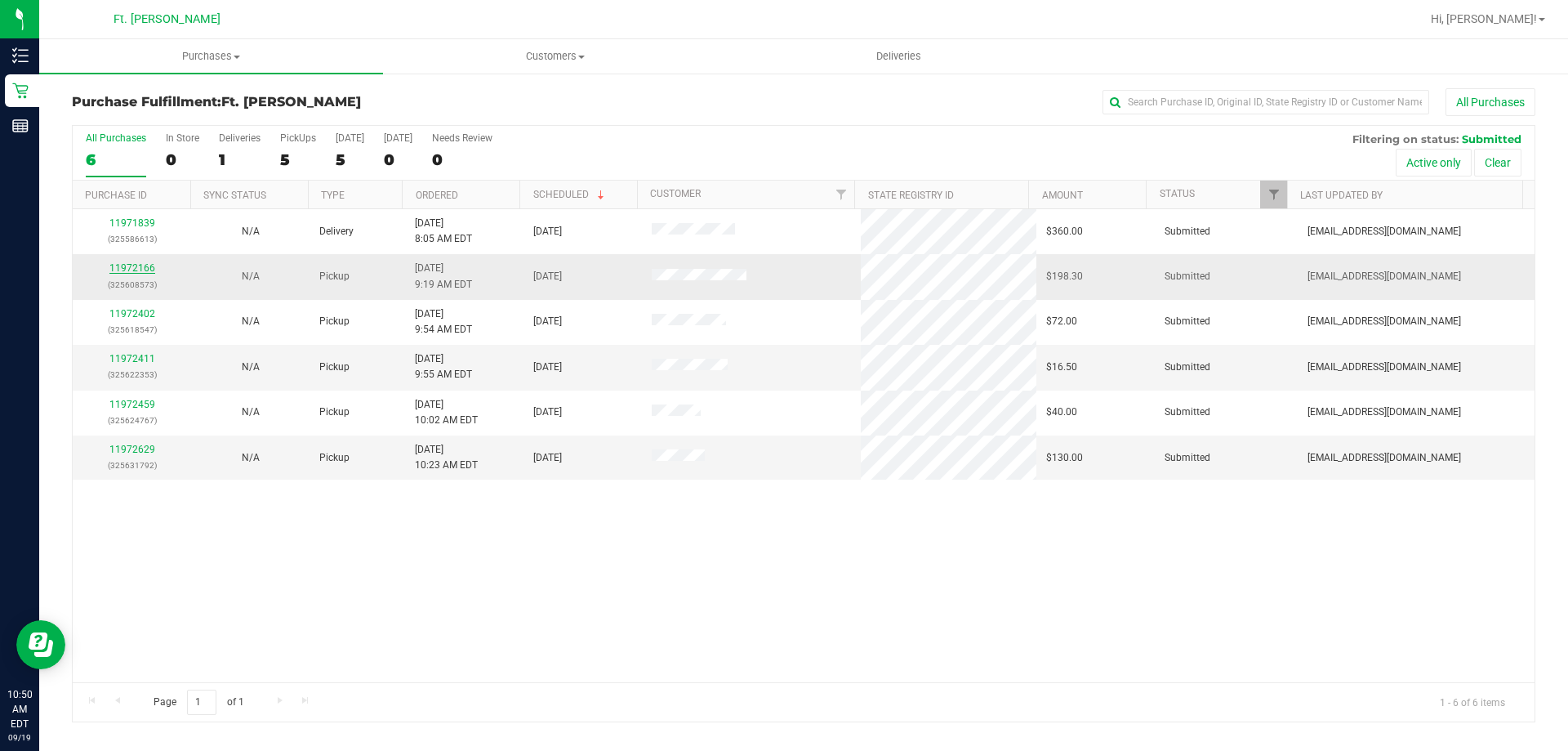
click at [143, 269] on link "11972166" at bounding box center [132, 268] width 46 height 12
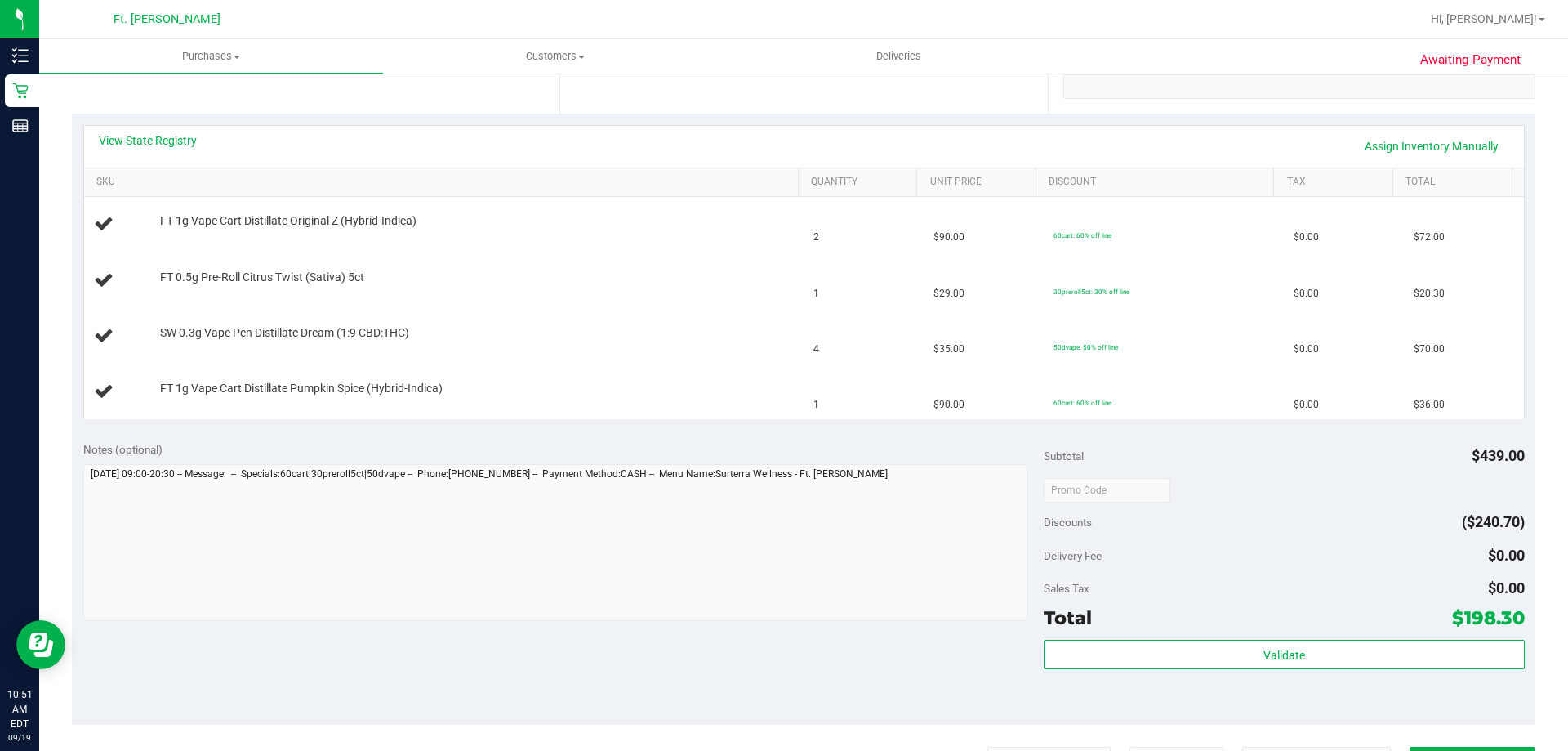
scroll to position [409, 0]
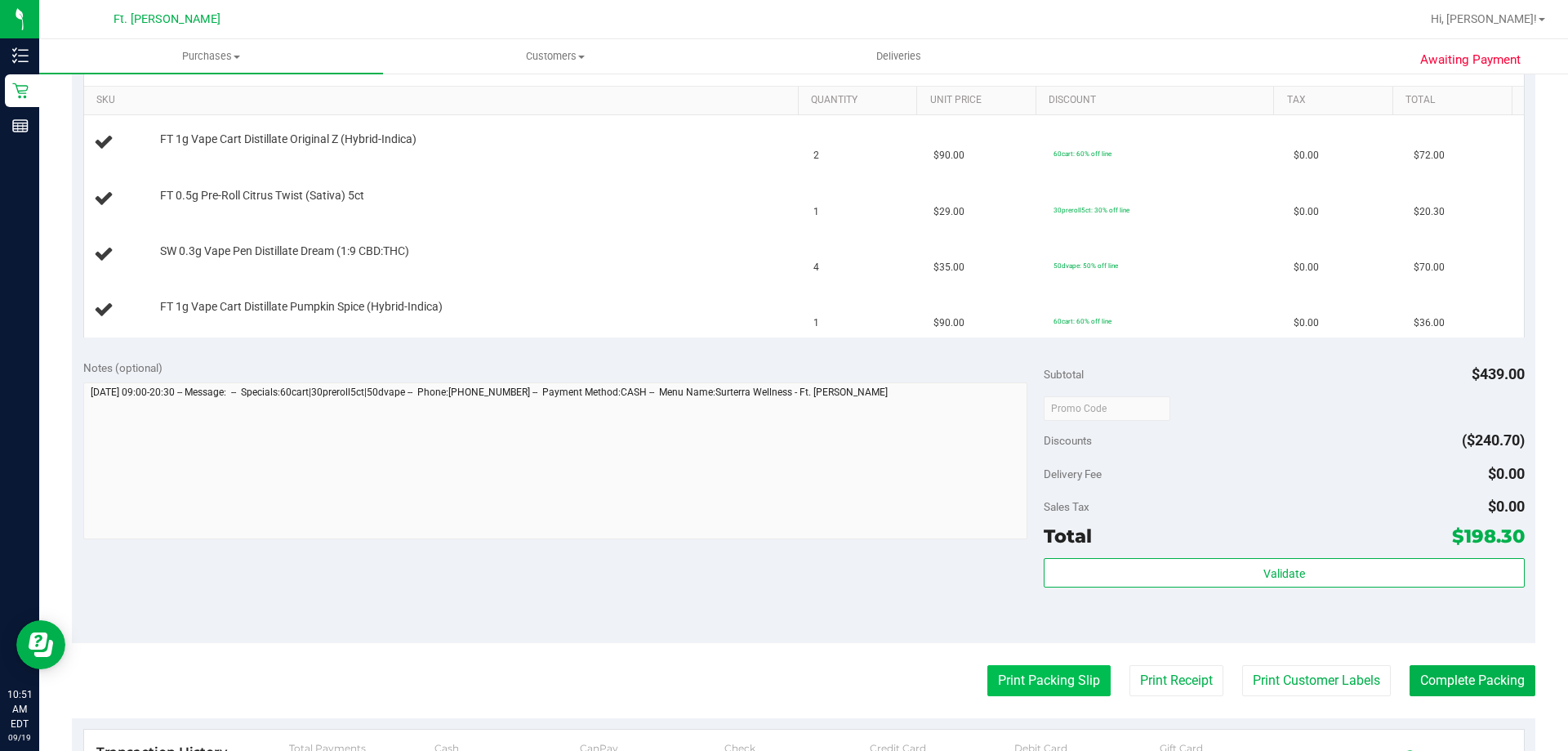
click at [1086, 679] on button "Print Packing Slip" at bounding box center [1049, 680] width 123 height 31
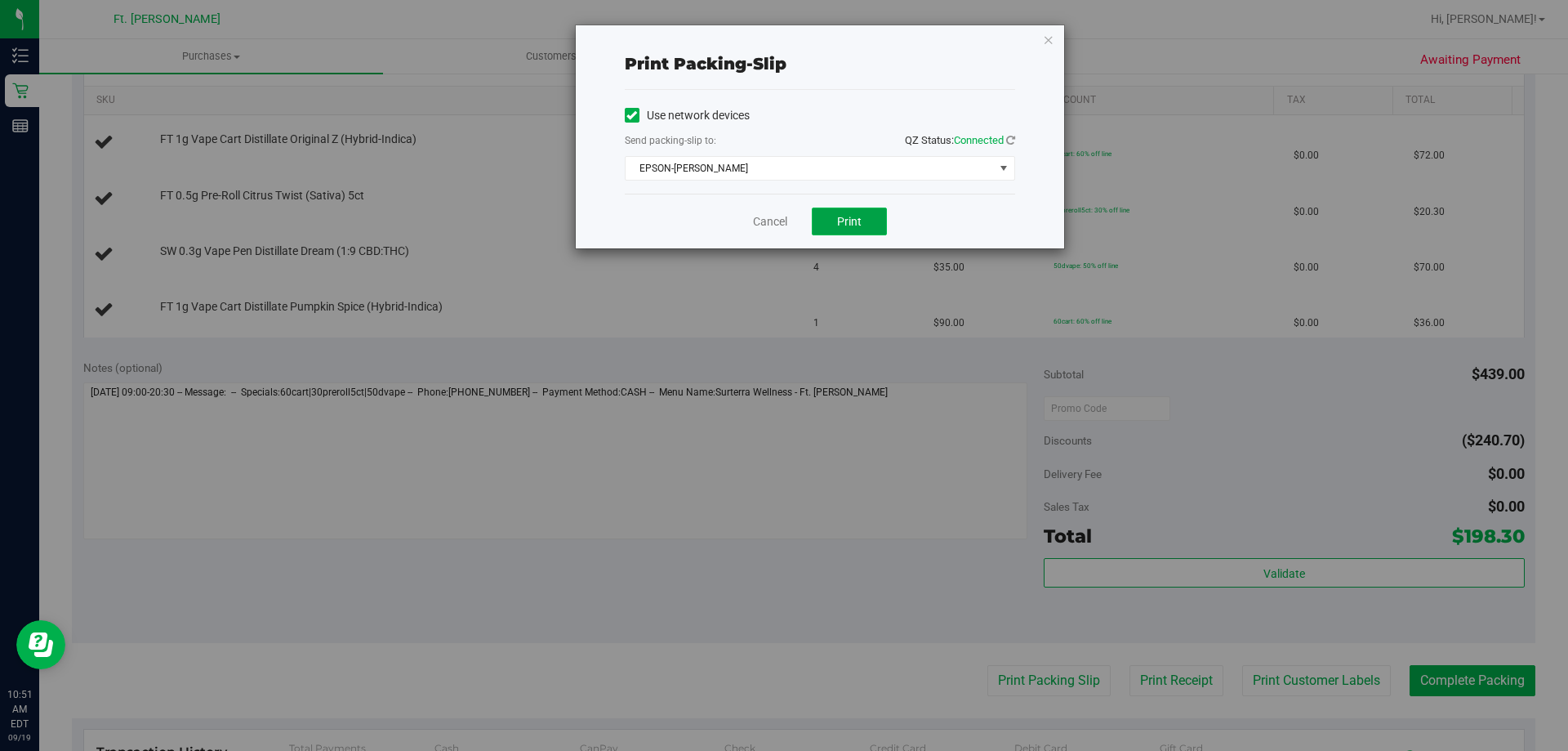
click at [845, 211] on button "Print" at bounding box center [849, 221] width 75 height 28
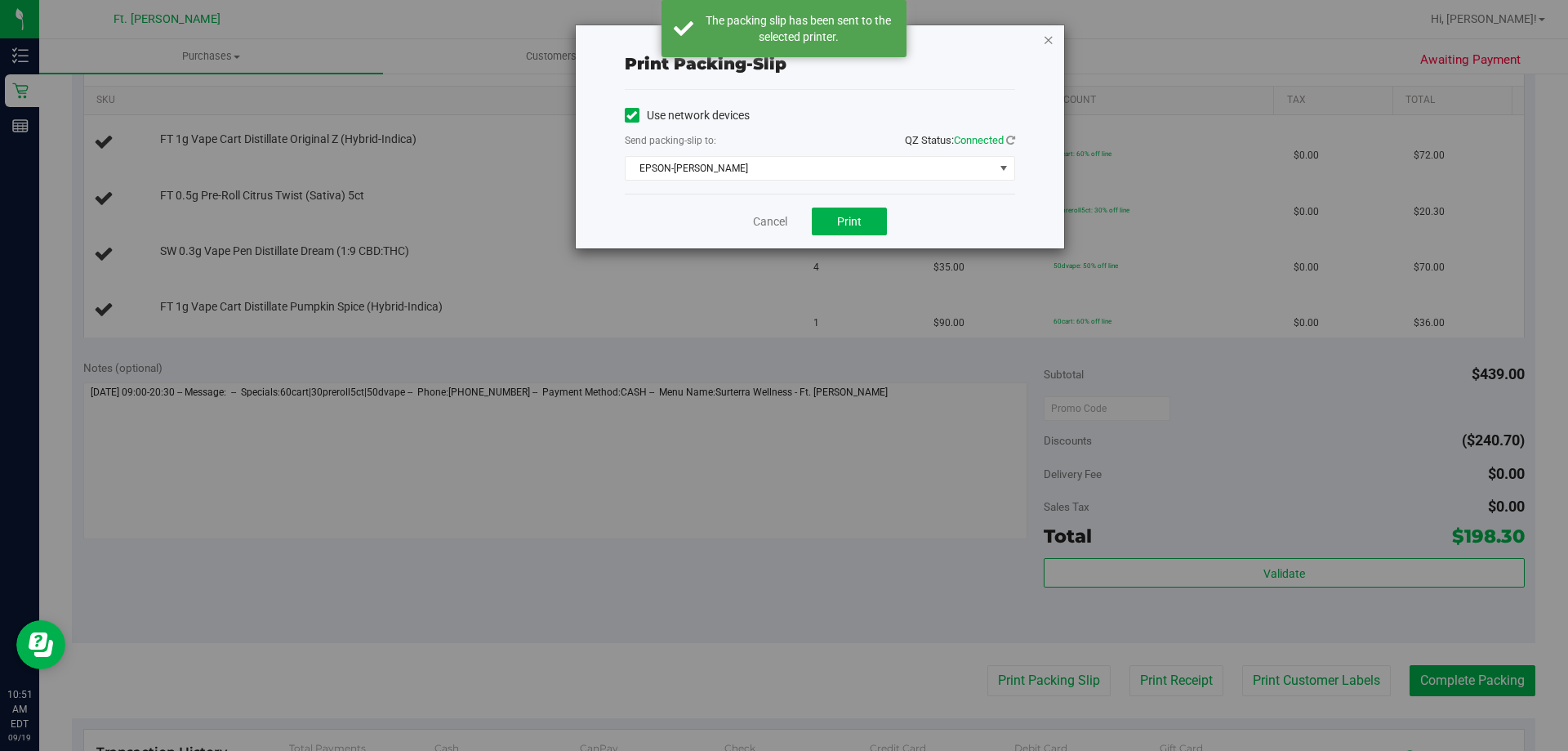
click at [1046, 42] on icon "button" at bounding box center [1048, 39] width 12 height 20
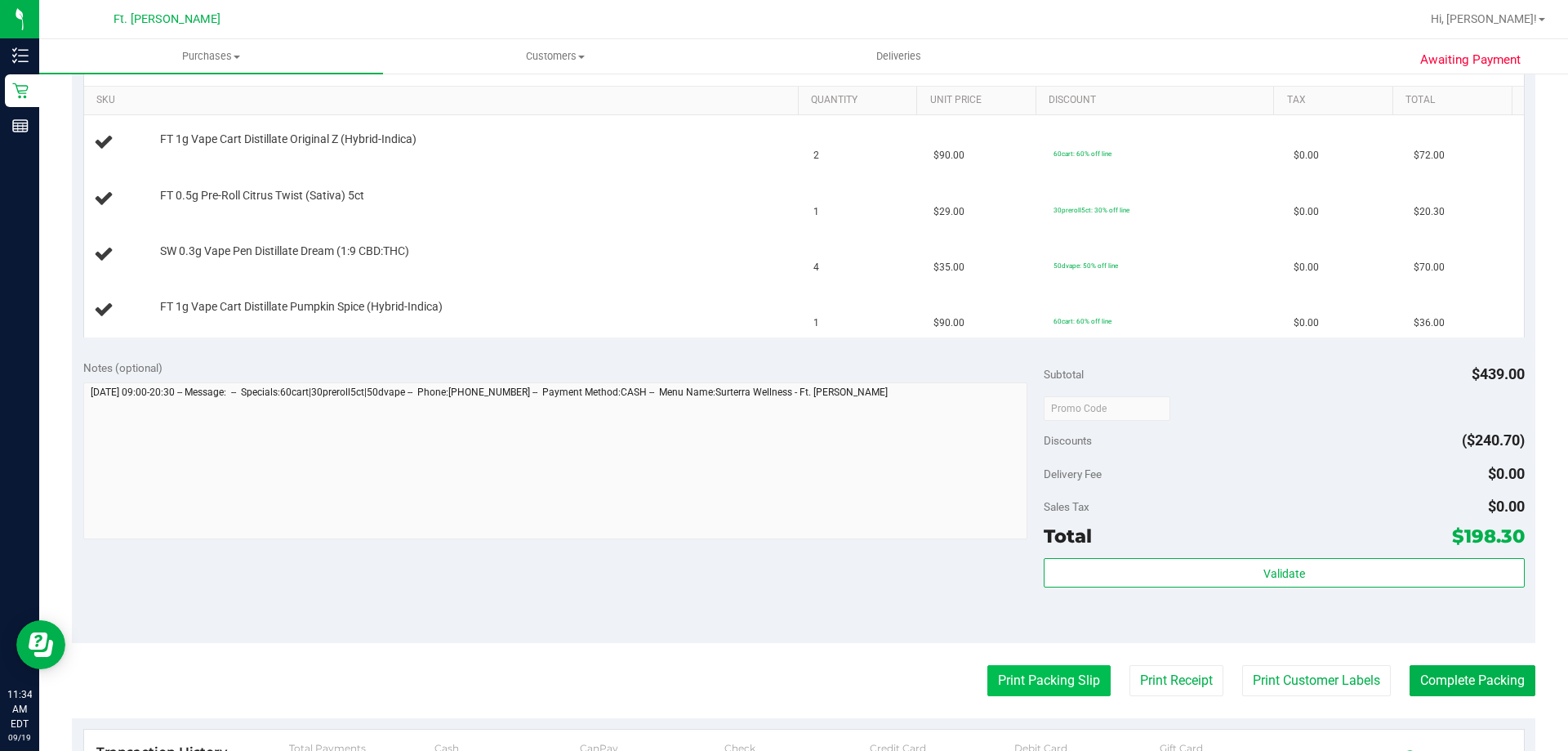
click at [1071, 687] on button "Print Packing Slip" at bounding box center [1049, 680] width 123 height 31
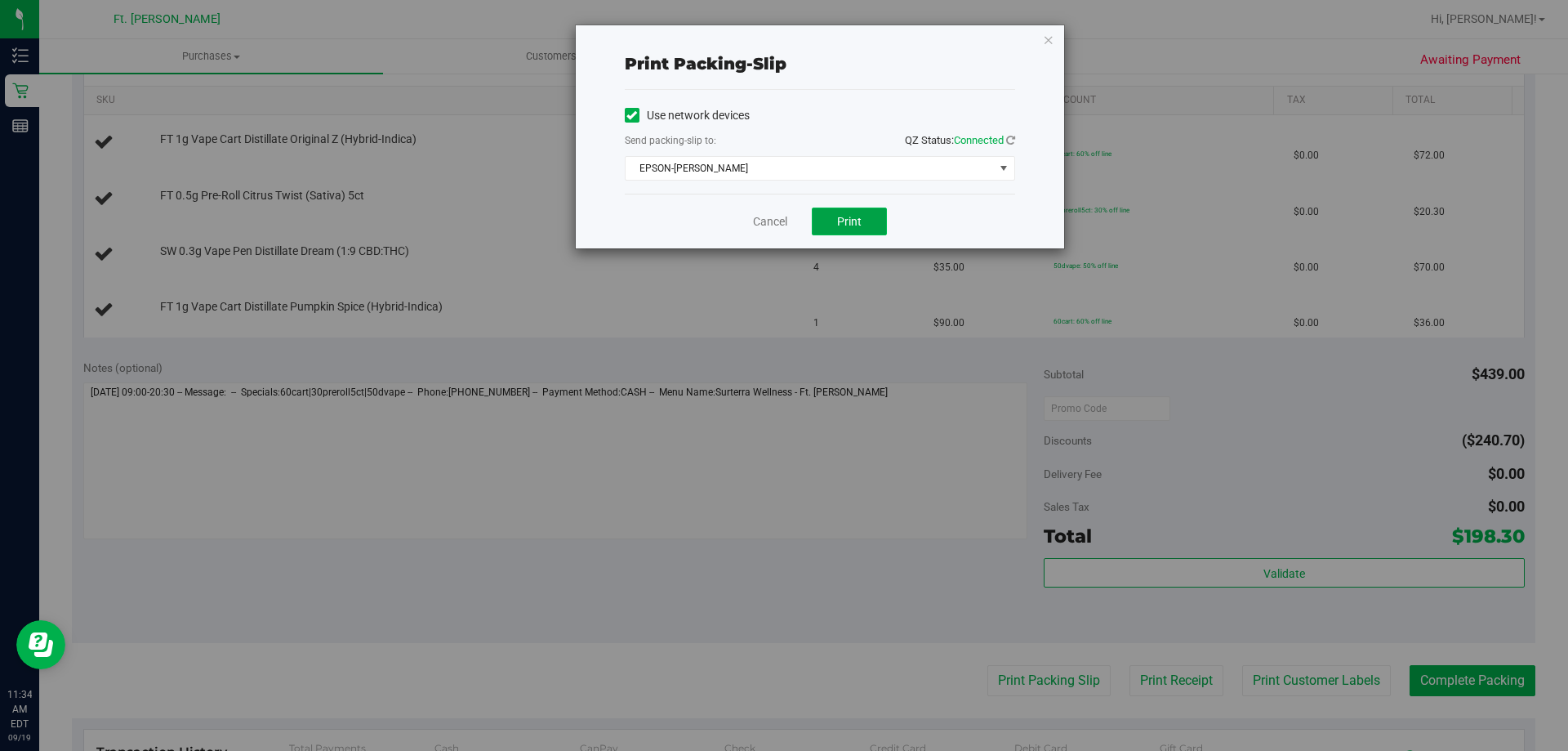
click at [839, 216] on span "Print" at bounding box center [849, 221] width 25 height 13
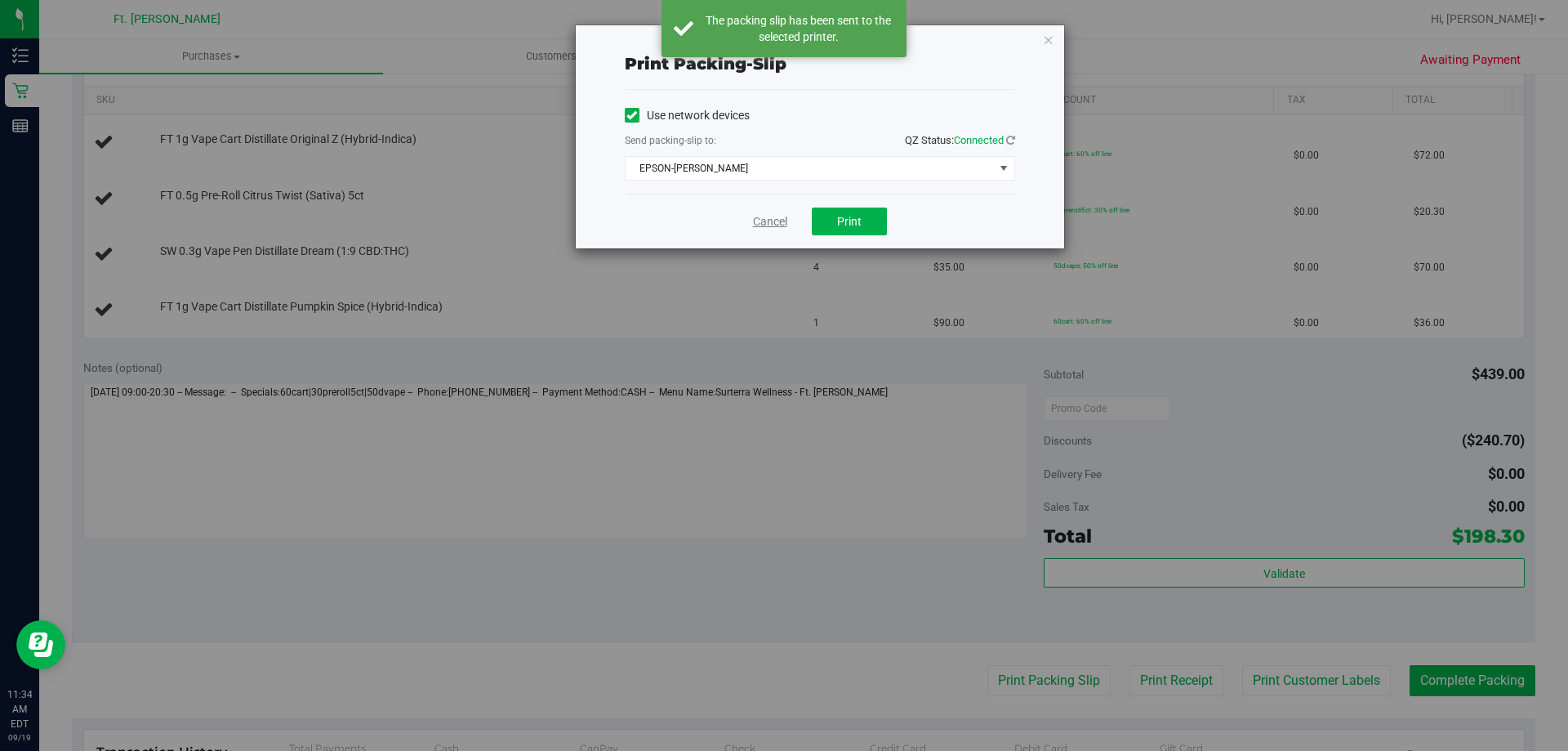
click at [773, 225] on link "Cancel" at bounding box center [770, 221] width 35 height 17
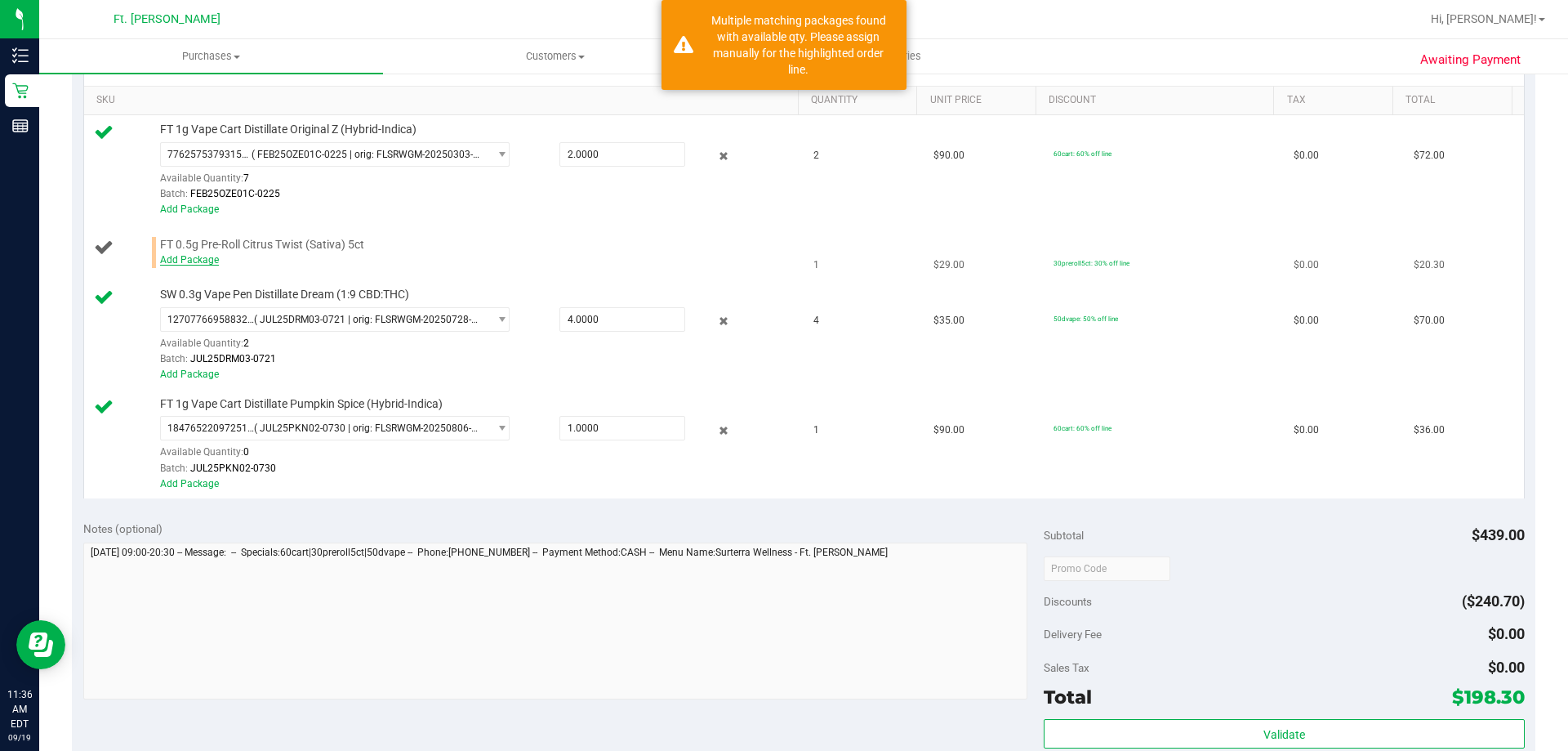
click at [212, 263] on link "Add Package" at bounding box center [190, 260] width 59 height 12
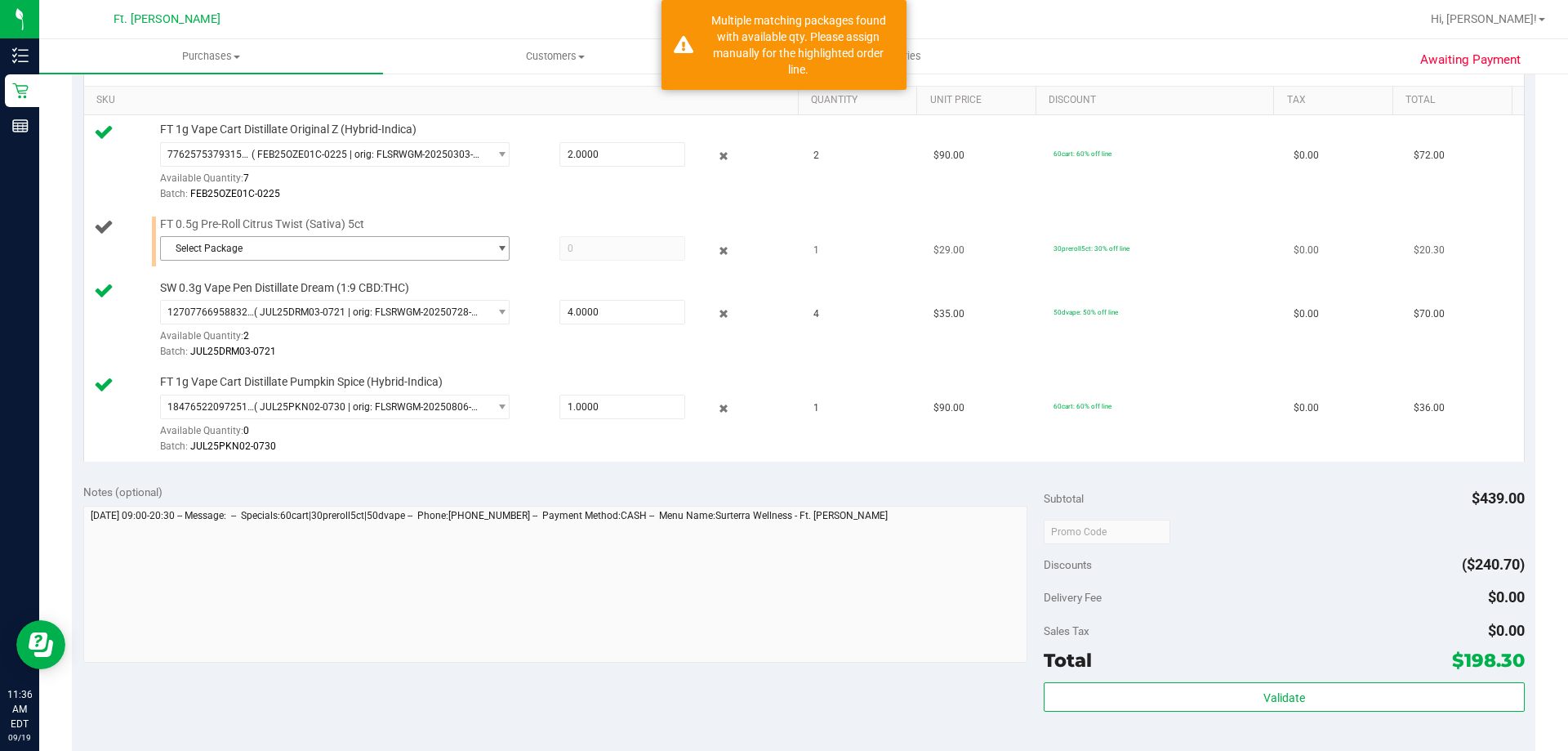
click at [312, 260] on span "Select Package" at bounding box center [325, 248] width 327 height 23
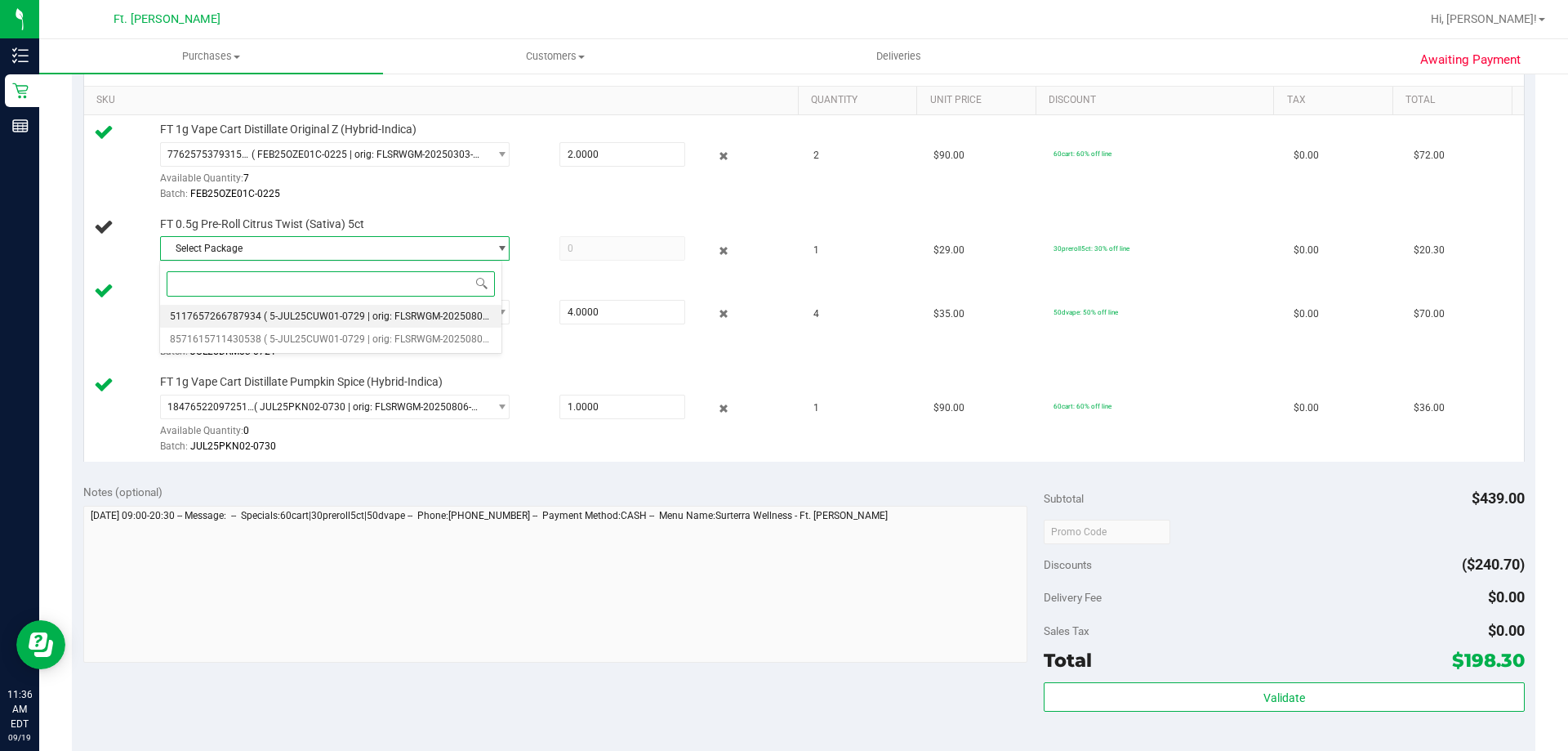
click at [355, 318] on span "( 5-JUL25CUW01-0729 | orig: FLSRWGM-20250804-1344 )" at bounding box center [391, 316] width 256 height 12
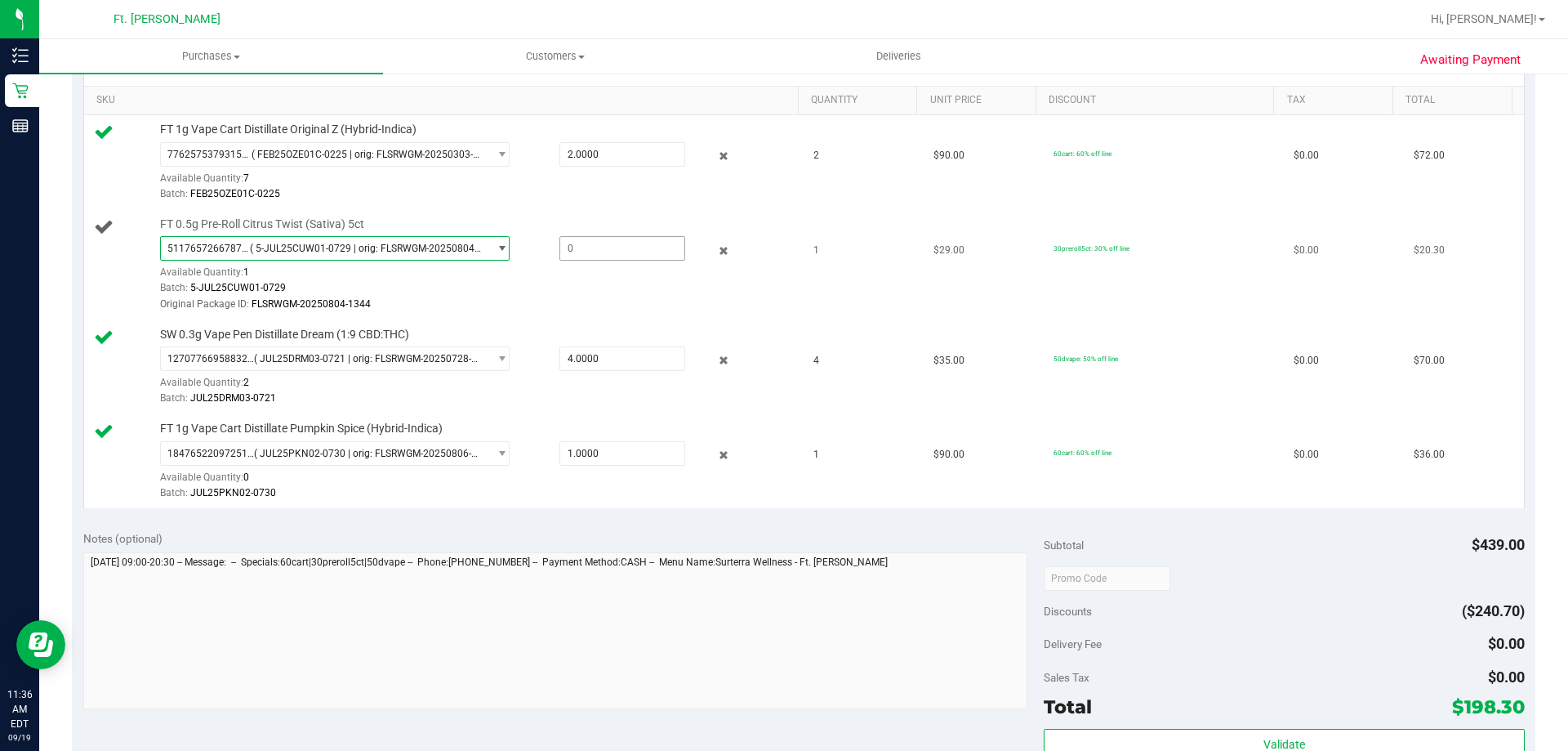
click at [615, 248] on span at bounding box center [622, 248] width 126 height 25
type input "1"
type input "1.0000"
click at [557, 270] on div "5117657266787934 ( 5-JUL25CUW01-0729 | orig: FLSRWGM-20250804-1344 ) 5117657266…" at bounding box center [475, 274] width 631 height 76
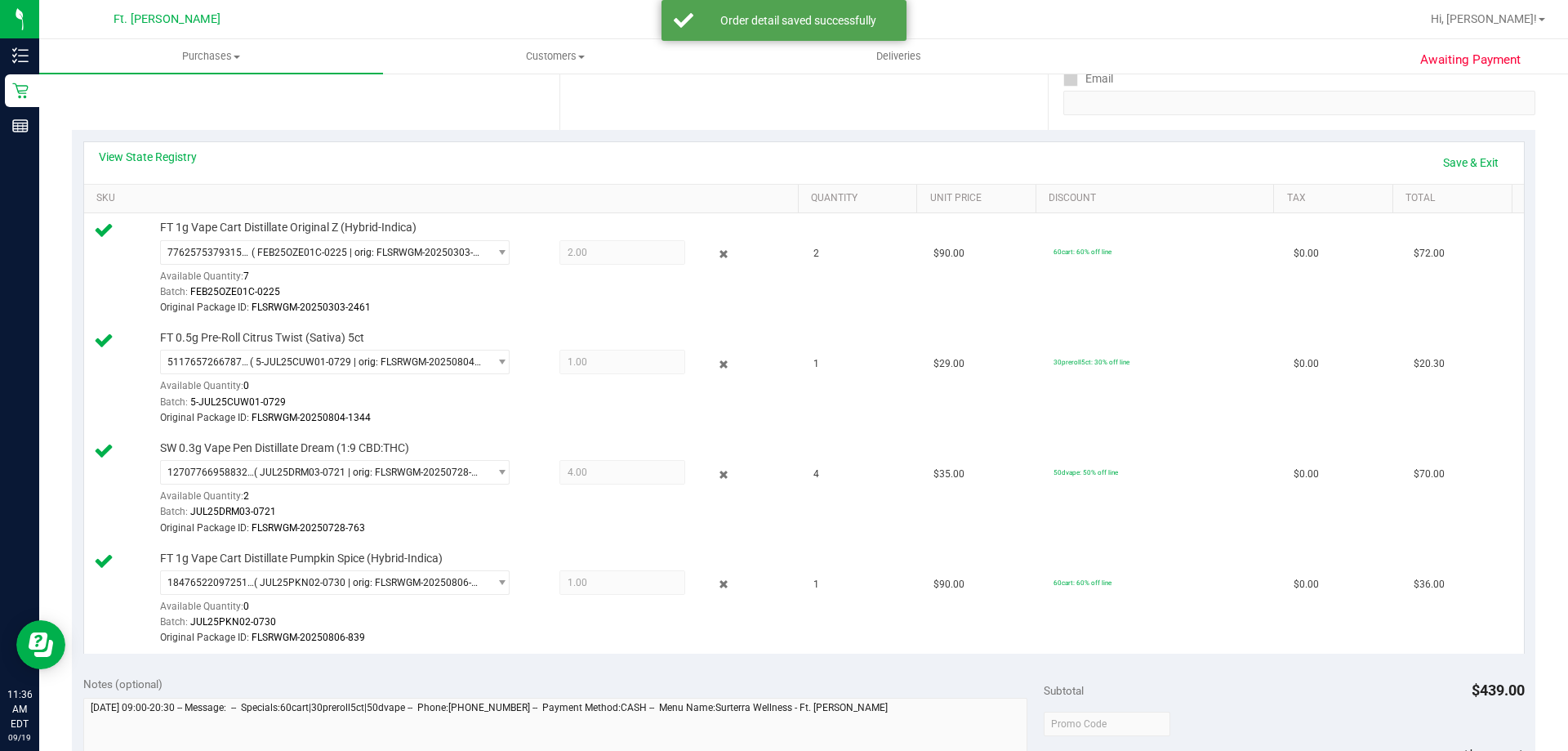
scroll to position [81, 0]
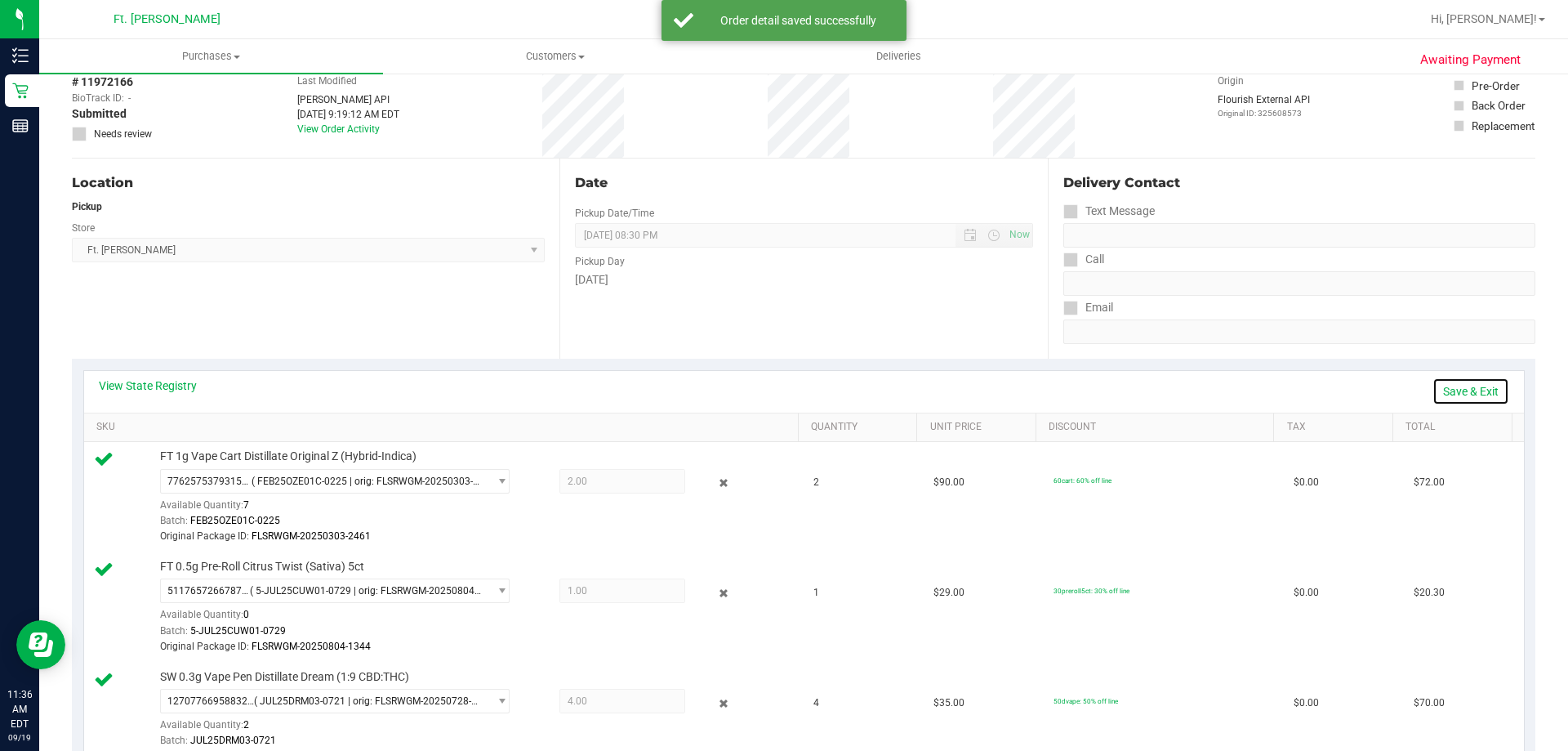
click at [1474, 386] on link "Save & Exit" at bounding box center [1470, 392] width 76 height 28
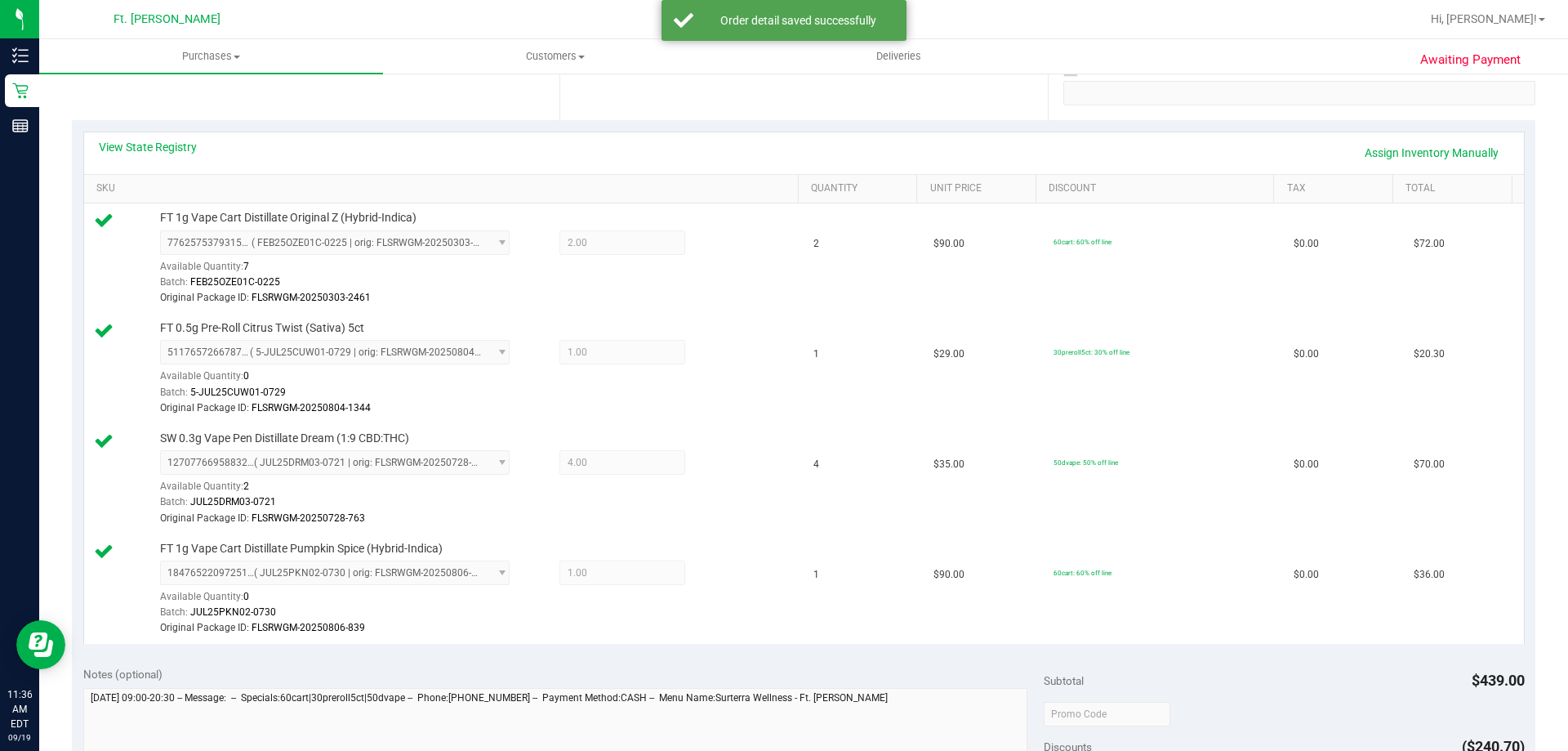
scroll to position [490, 0]
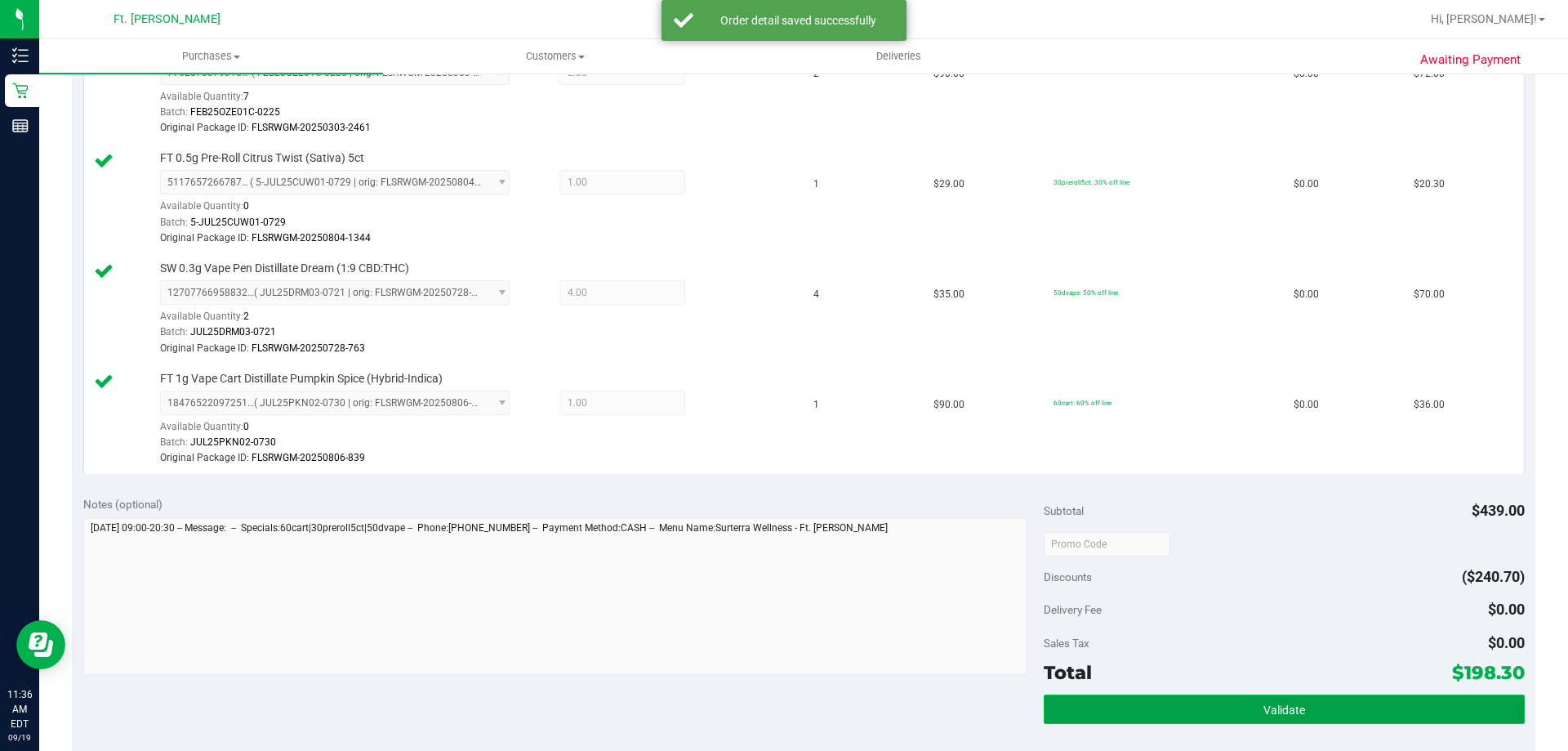
click at [1346, 716] on button "Validate" at bounding box center [1284, 709] width 480 height 30
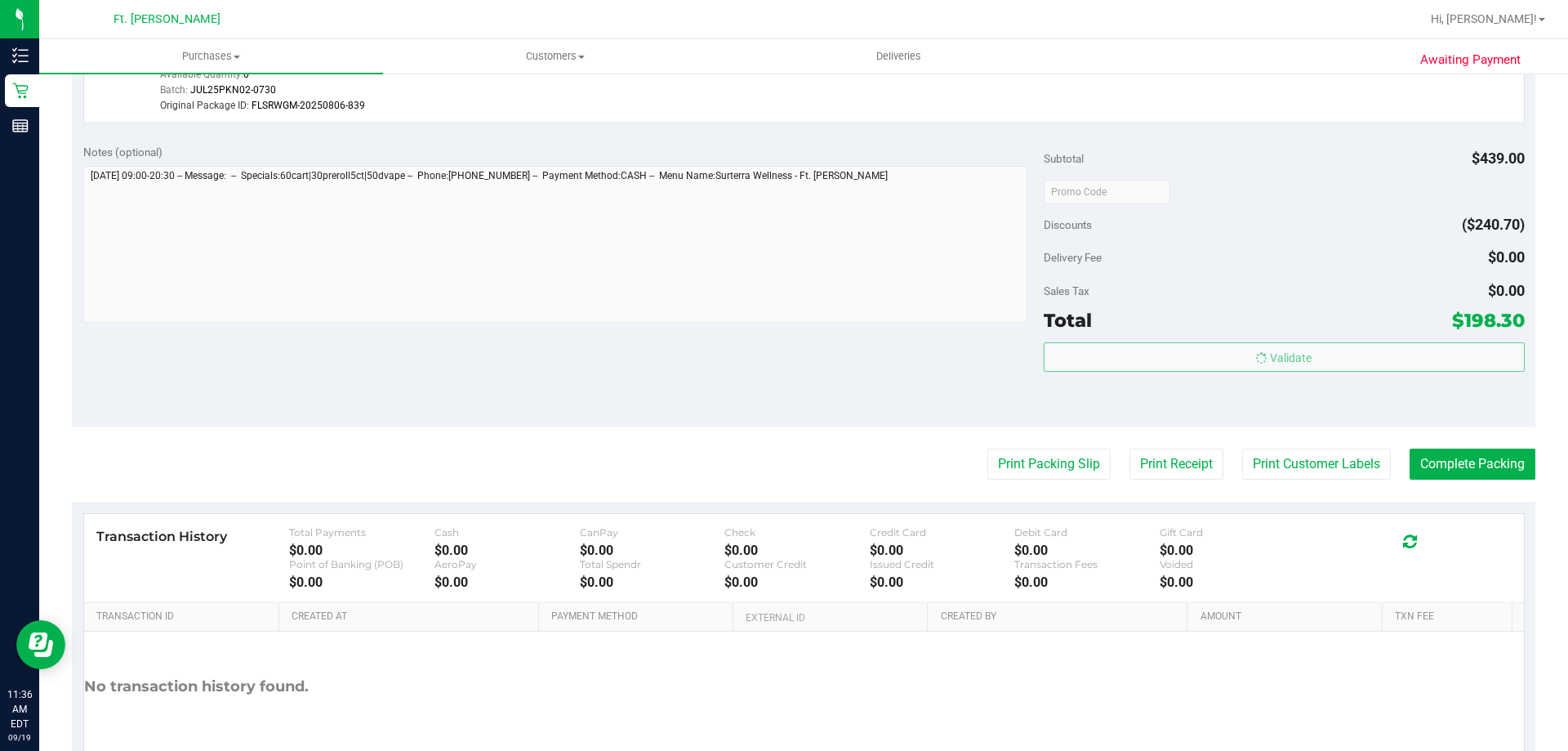
scroll to position [931, 0]
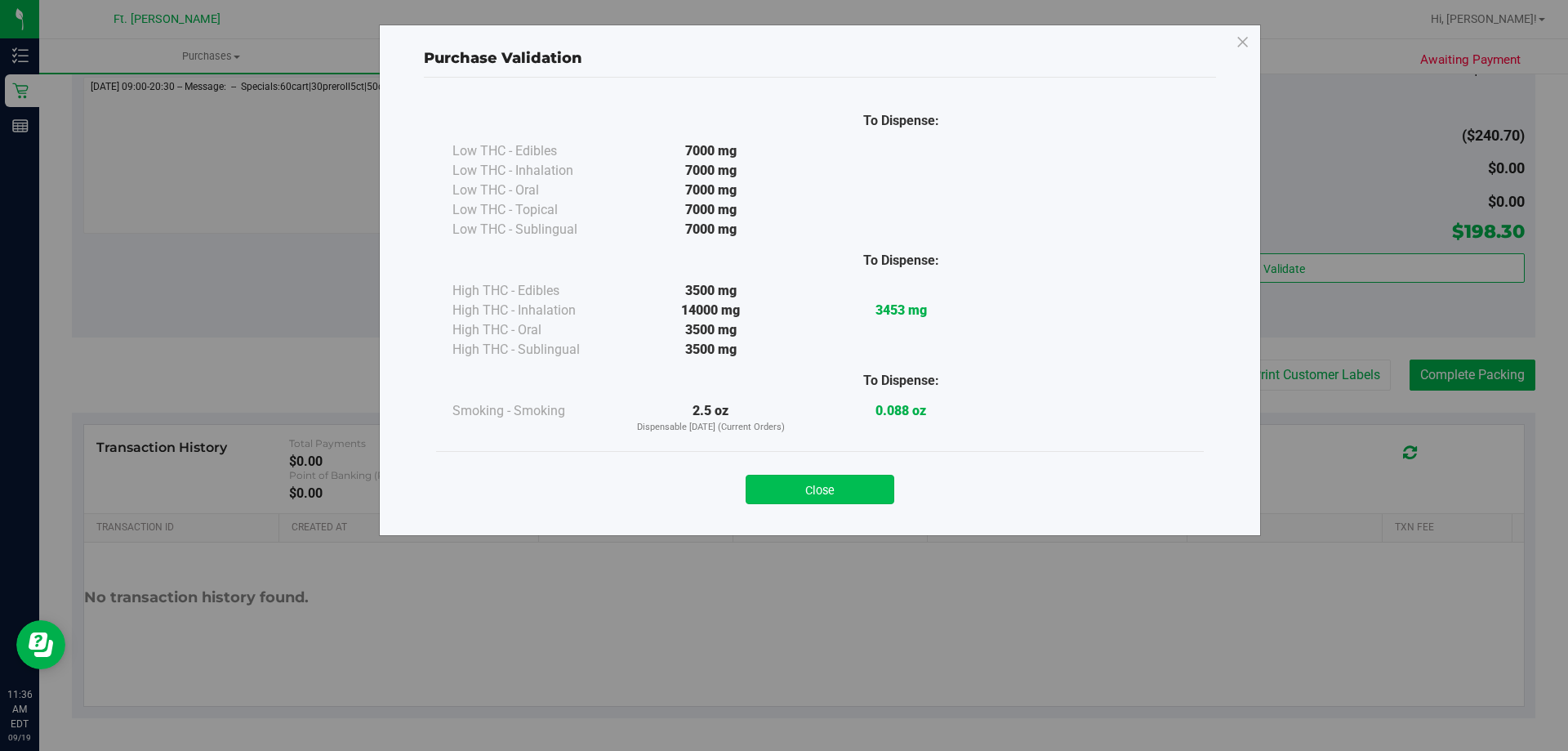
click at [840, 490] on button "Close" at bounding box center [820, 489] width 149 height 30
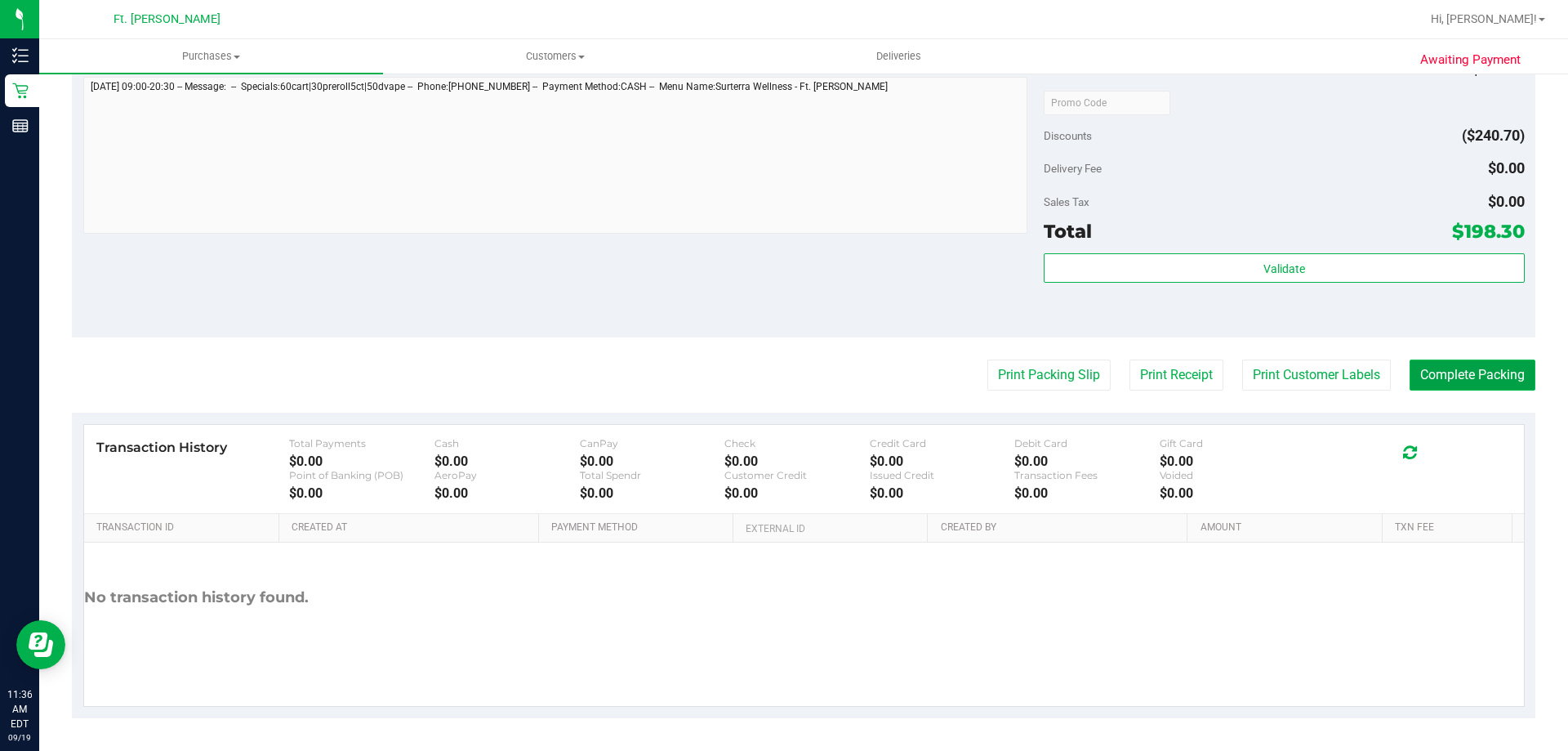
click at [1449, 372] on button "Complete Packing" at bounding box center [1472, 375] width 126 height 31
